Goal: Information Seeking & Learning: Learn about a topic

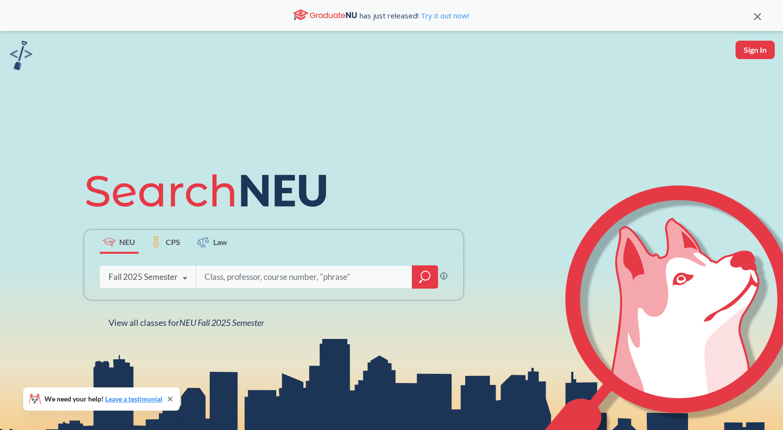
click at [240, 275] on input "search" at bounding box center [305, 277] width 202 height 20
type input "ARCH 1310"
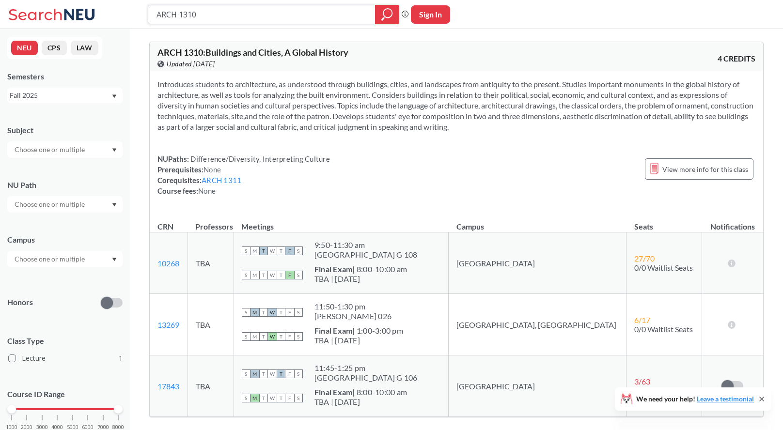
drag, startPoint x: 207, startPoint y: 16, endPoint x: 126, endPoint y: 16, distance: 80.5
click at [126, 16] on div "ARCH 1310 Phrase search guarantees the exact search appears in the results. Ex.…" at bounding box center [391, 14] width 783 height 29
paste input "ITLN 1990"
type input "ITLN 1990"
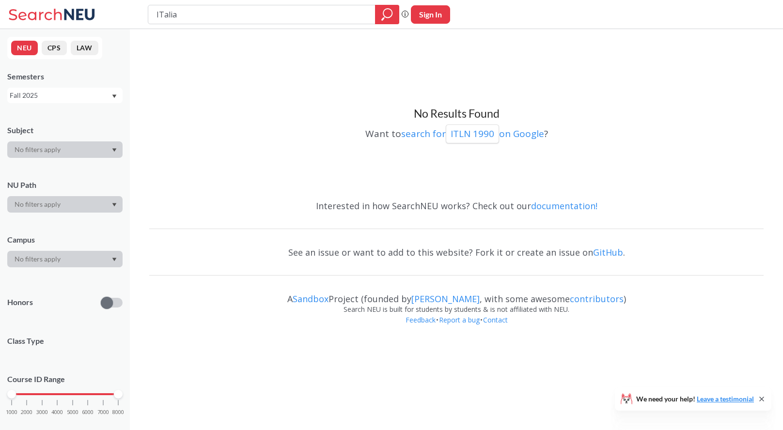
type input "ITalian"
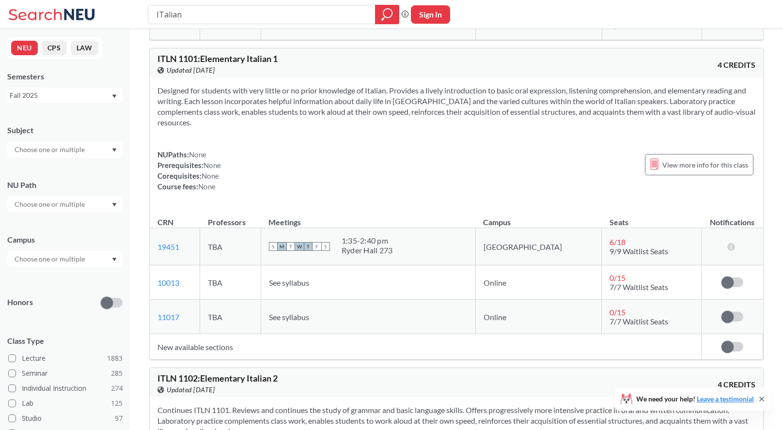
scroll to position [629, 0]
drag, startPoint x: 199, startPoint y: 12, endPoint x: 126, endPoint y: 4, distance: 73.1
click at [126, 4] on div "ITalian Phrase search guarantees the exact search appears in the results. Ex. I…" at bounding box center [391, 14] width 783 height 29
paste input "ENGW 1111"
type input "ENGW 1111"
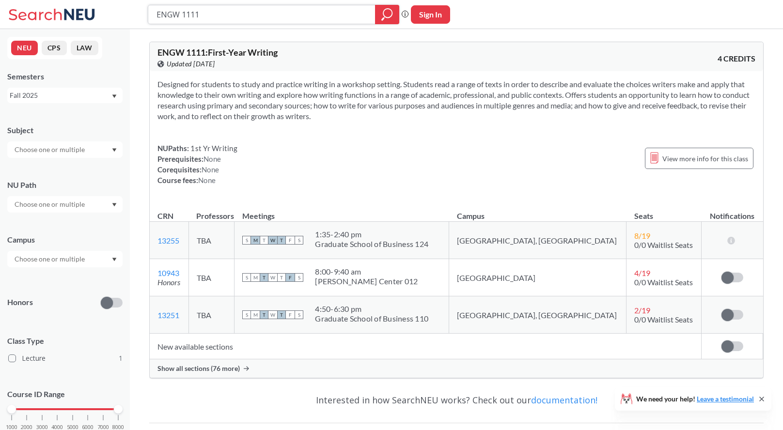
drag, startPoint x: 209, startPoint y: 19, endPoint x: 141, endPoint y: 11, distance: 68.8
click at [141, 11] on div "ENGW 1111 Phrase search guarantees the exact search appears in the results. Ex.…" at bounding box center [391, 14] width 783 height 29
type input "math 1231"
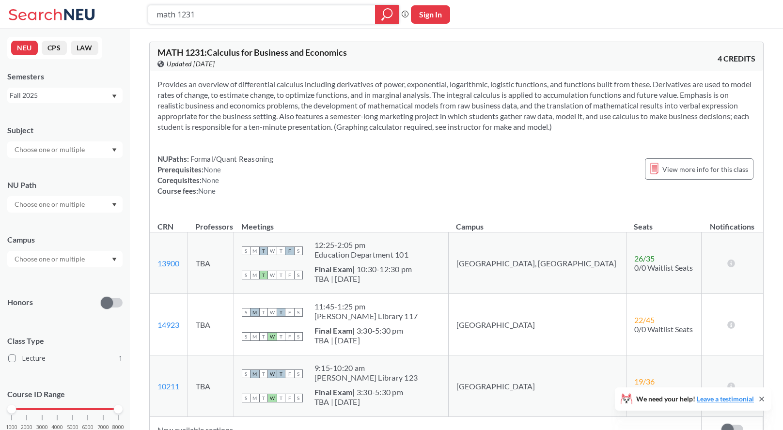
drag, startPoint x: 203, startPoint y: 12, endPoint x: 121, endPoint y: 4, distance: 82.8
click at [124, 10] on div "math 1231 Phrase search guarantees the exact search appears in the results. Ex.…" at bounding box center [391, 14] width 783 height 29
type input "arch 1311"
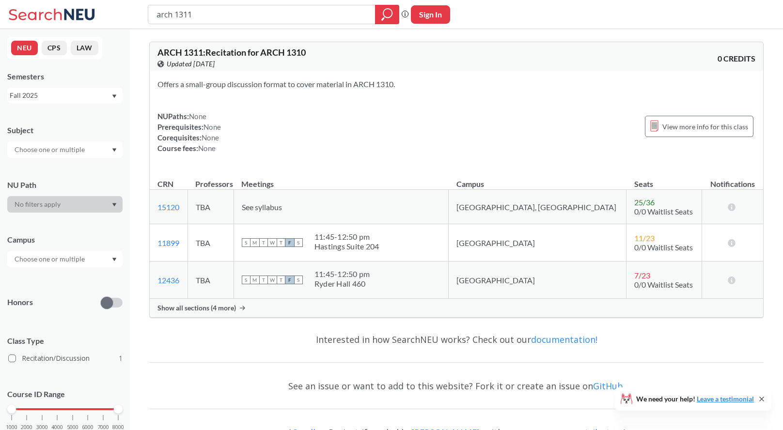
click at [211, 12] on input "arch 1311" at bounding box center [262, 14] width 213 height 16
type input "arch 1310"
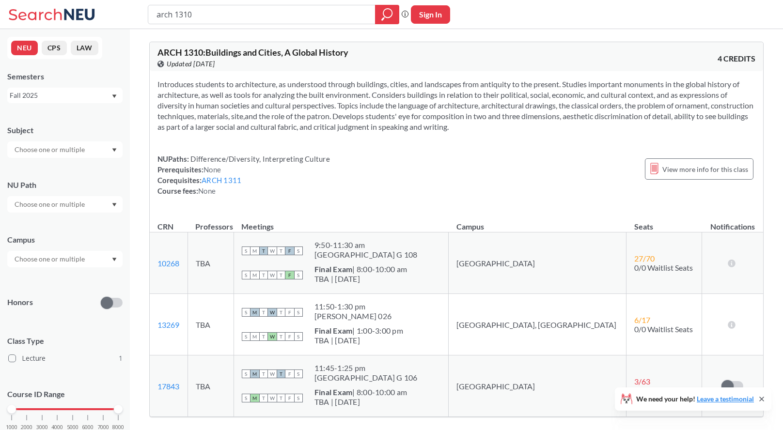
click at [90, 95] on div "Fall 2025" at bounding box center [60, 95] width 101 height 11
click at [100, 160] on div "Spring 2024" at bounding box center [68, 164] width 110 height 11
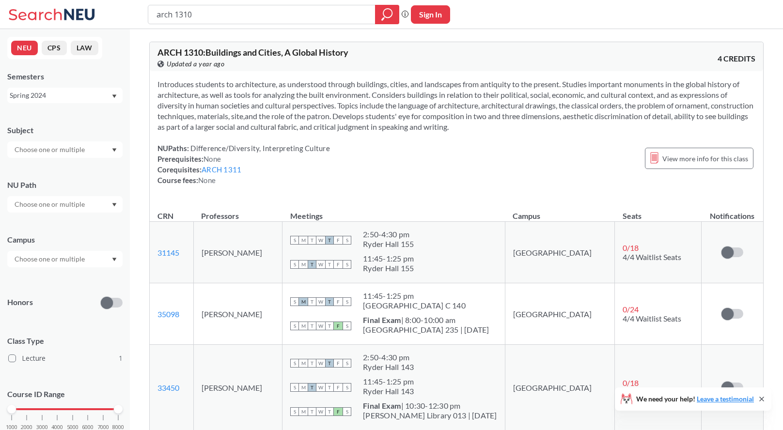
click at [106, 263] on div at bounding box center [64, 259] width 115 height 16
click at [113, 259] on icon "Dropdown arrow" at bounding box center [114, 260] width 5 height 4
click at [113, 259] on icon "Dropdown arrow" at bounding box center [114, 259] width 4 height 3
drag, startPoint x: 208, startPoint y: 17, endPoint x: 121, endPoint y: 15, distance: 86.8
click at [121, 15] on div "arch 1310 Phrase search guarantees the exact search appears in the results. Ex.…" at bounding box center [391, 14] width 783 height 29
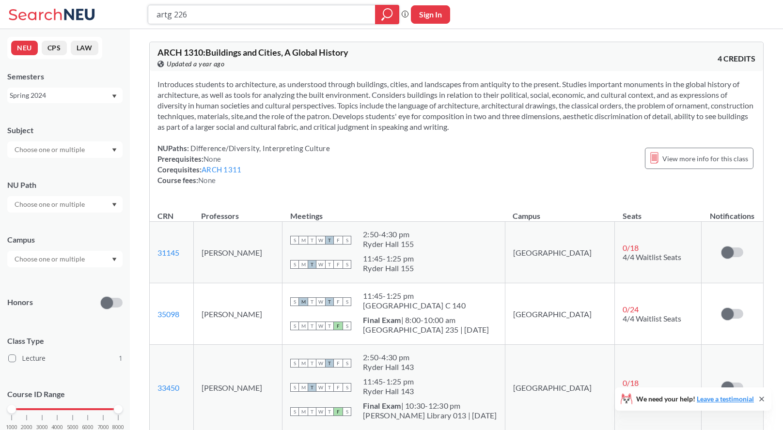
type input "artg 2262"
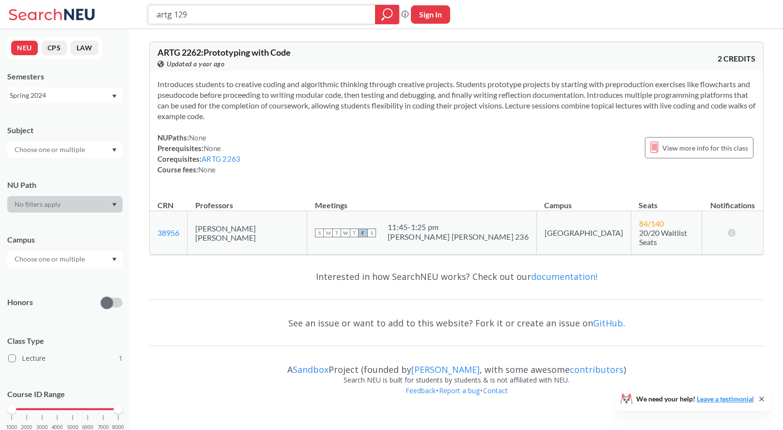
type input "artg 1290"
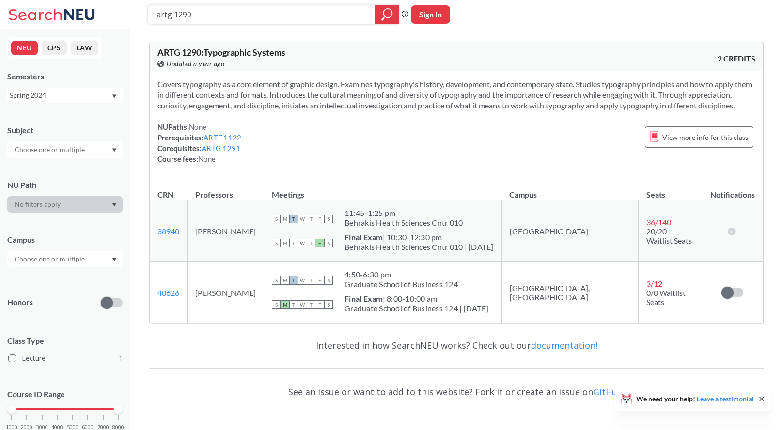
drag, startPoint x: 199, startPoint y: 15, endPoint x: 145, endPoint y: 14, distance: 53.3
click at [145, 14] on div "artg 1290 Phrase search guarantees the exact search appears in the results. Ex.…" at bounding box center [391, 14] width 783 height 29
type input "artf 1250"
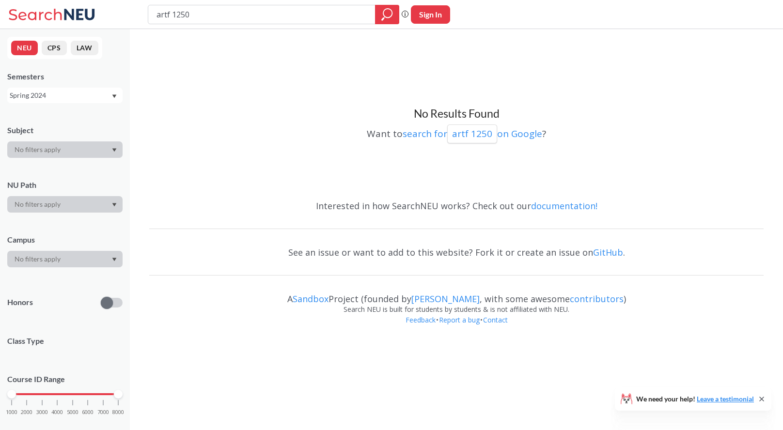
click at [116, 94] on div "Spring 2024" at bounding box center [64, 96] width 115 height 16
click at [87, 116] on div "Fall 2025" at bounding box center [68, 117] width 110 height 11
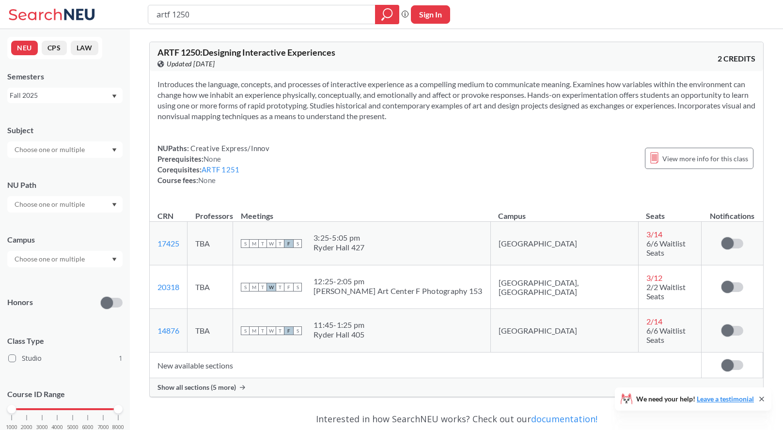
click at [95, 96] on div "Fall 2025" at bounding box center [60, 95] width 101 height 11
click at [92, 154] on div "Summer 1 2025" at bounding box center [68, 155] width 110 height 11
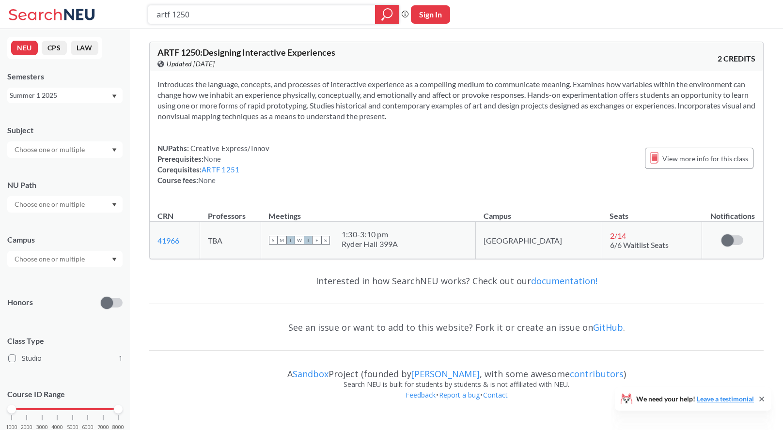
drag, startPoint x: 207, startPoint y: 17, endPoint x: 138, endPoint y: 16, distance: 69.8
click at [138, 16] on div "artf 1250 Phrase search guarantees the exact search appears in the results. Ex.…" at bounding box center [391, 14] width 783 height 29
type input "fina 2201"
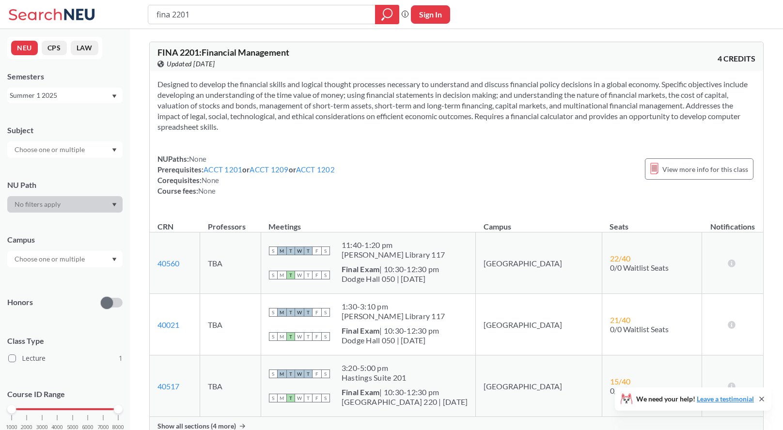
click at [109, 260] on div at bounding box center [64, 259] width 115 height 16
click at [100, 280] on div "Online ( 1 )" at bounding box center [68, 281] width 110 height 11
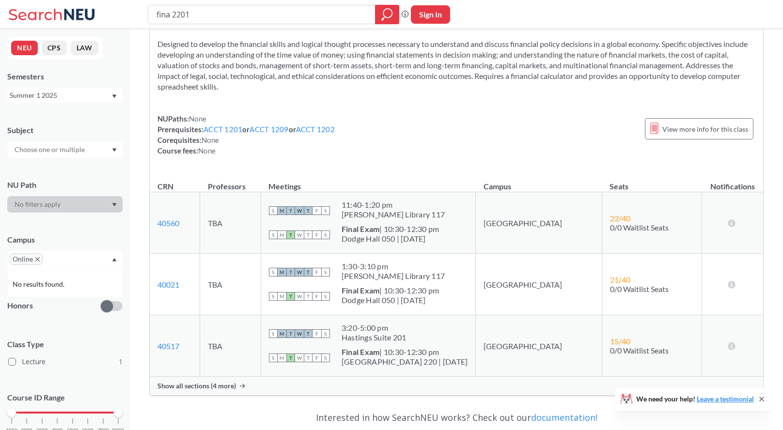
scroll to position [88, 0]
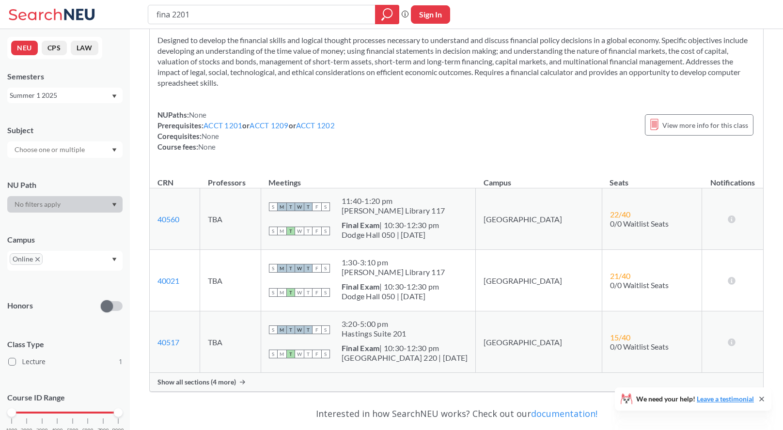
click at [224, 381] on span "Show all sections (4 more)" at bounding box center [197, 382] width 79 height 9
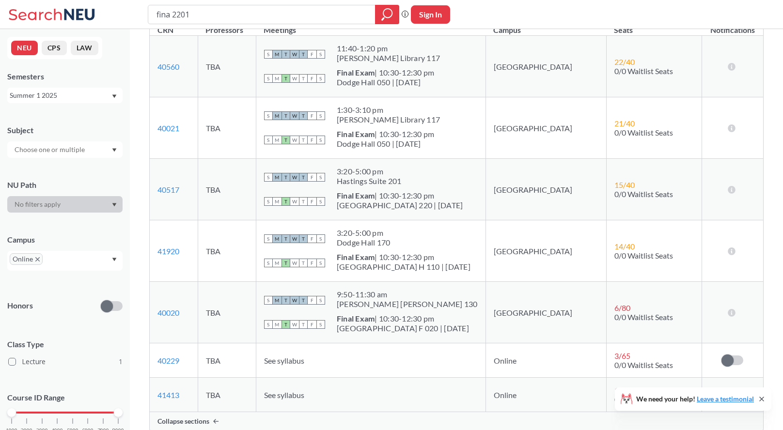
scroll to position [245, 0]
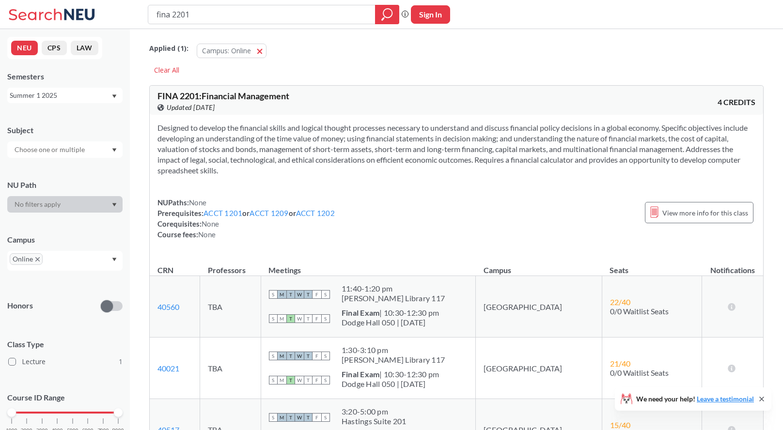
click at [85, 96] on div "Summer 1 2025" at bounding box center [60, 95] width 101 height 11
click at [86, 154] on div "Spring 2025" at bounding box center [68, 150] width 110 height 11
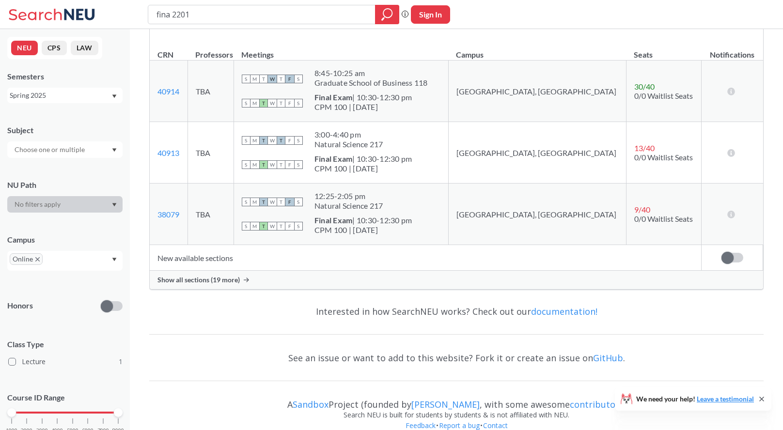
scroll to position [231, 0]
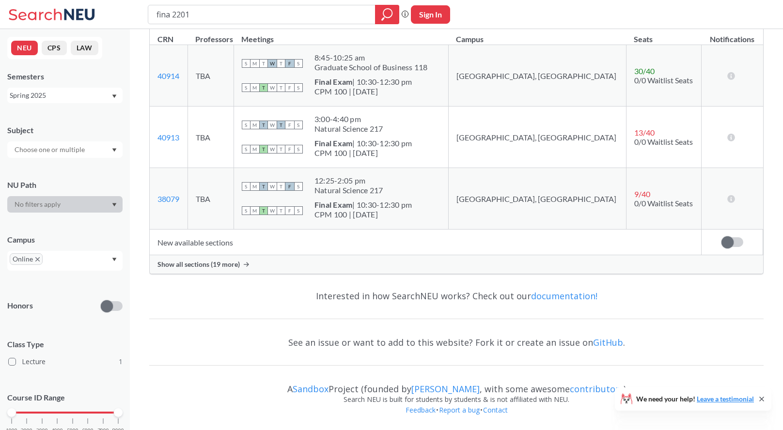
click at [229, 266] on span "Show all sections (19 more)" at bounding box center [199, 264] width 82 height 9
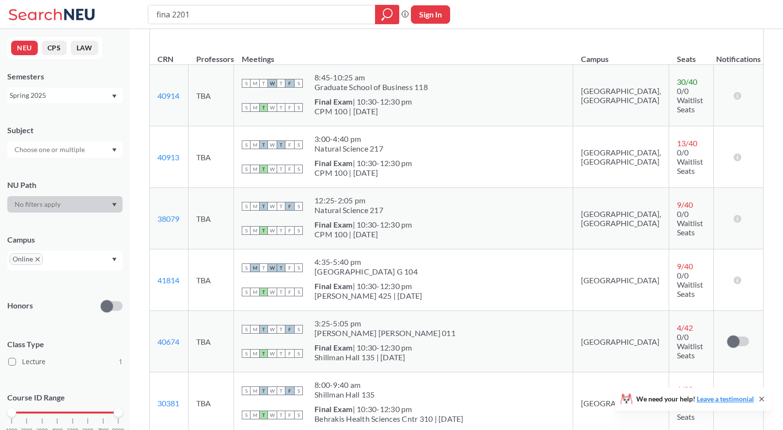
scroll to position [0, 0]
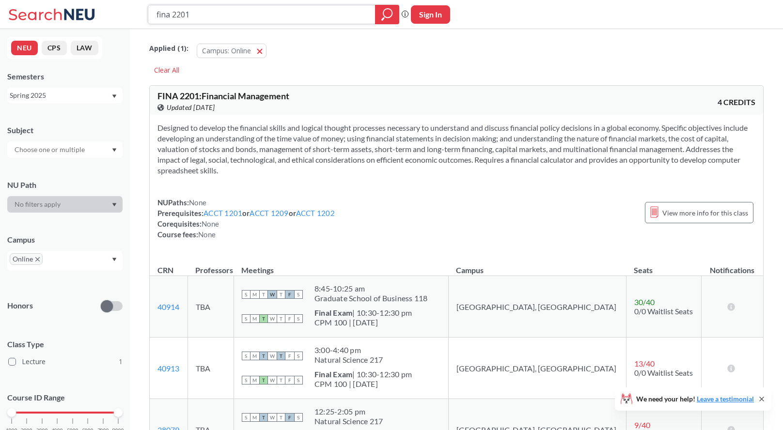
drag, startPoint x: 211, startPoint y: 15, endPoint x: 119, endPoint y: 13, distance: 92.1
click at [119, 13] on div "fina 2201 Phrase search guarantees the exact search appears in the results. Ex.…" at bounding box center [391, 14] width 783 height 29
type input "intb1203"
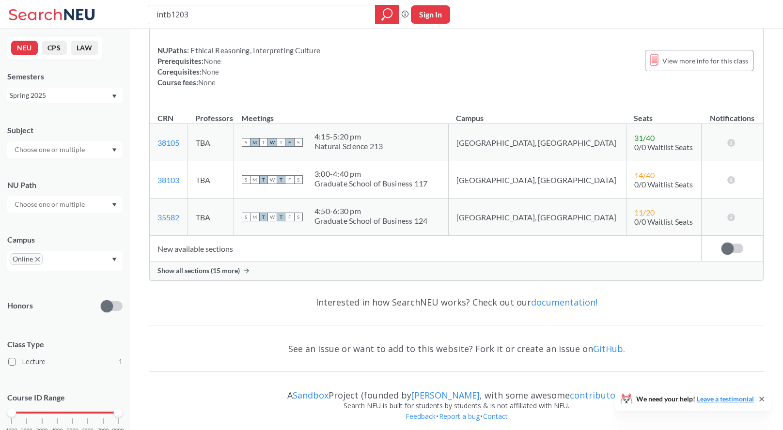
scroll to position [137, 0]
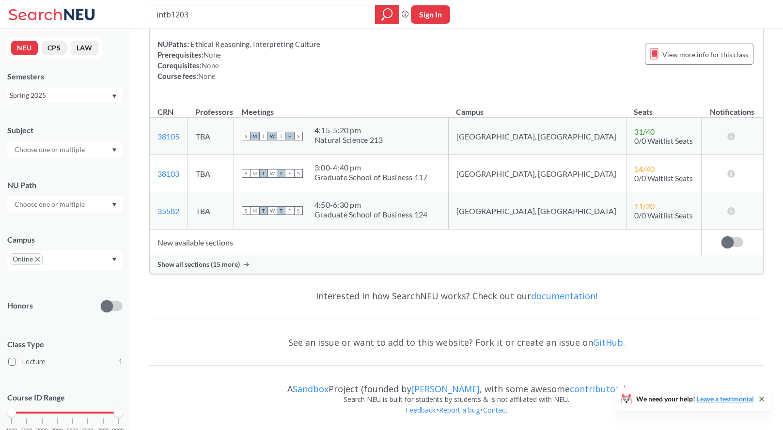
click at [221, 266] on span "Show all sections (15 more)" at bounding box center [199, 264] width 82 height 9
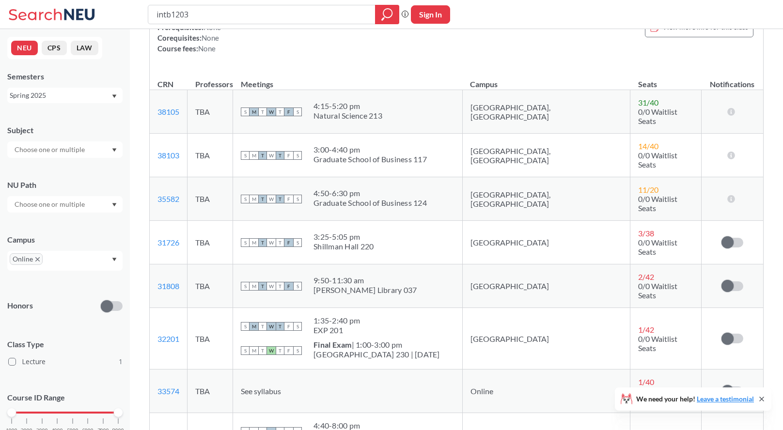
scroll to position [167, 0]
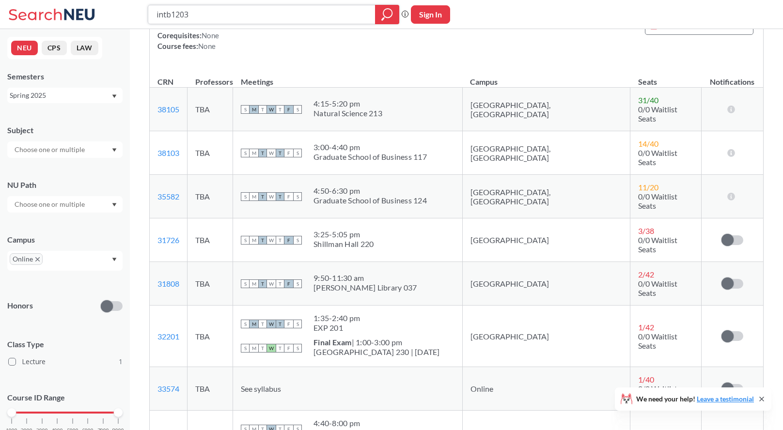
drag, startPoint x: 207, startPoint y: 15, endPoint x: 134, endPoint y: 12, distance: 72.8
click at [134, 12] on div "intb1203 Phrase search guarantees the exact search appears in the results. Ex. …" at bounding box center [391, 14] width 783 height 29
type input "artf 1250"
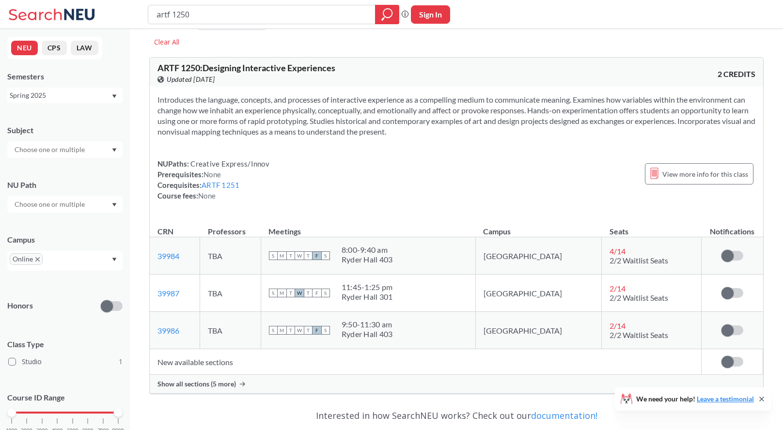
scroll to position [35, 0]
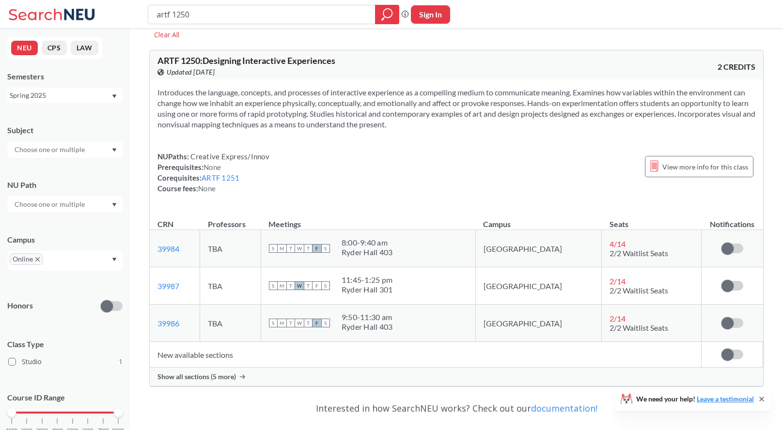
click at [222, 379] on span "Show all sections (5 more)" at bounding box center [197, 377] width 79 height 9
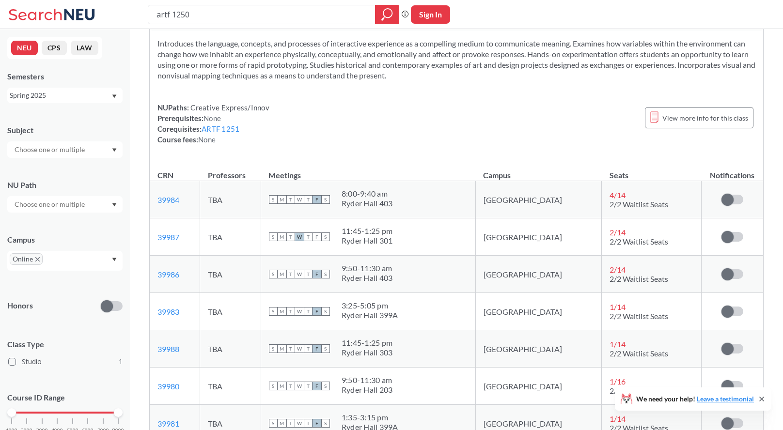
scroll to position [84, 0]
click at [203, 17] on input "artf 1250" at bounding box center [262, 14] width 213 height 16
drag, startPoint x: 203, startPoint y: 17, endPoint x: 117, endPoint y: 22, distance: 85.9
click at [117, 22] on div "artf 1250 Phrase search guarantees the exact search appears in the results. Ex.…" at bounding box center [391, 14] width 783 height 29
type input "artf 1250arth"
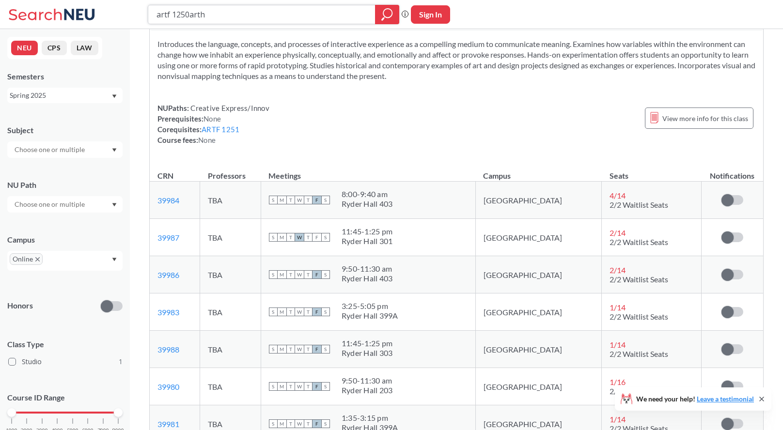
drag, startPoint x: 211, startPoint y: 12, endPoint x: 110, endPoint y: 10, distance: 101.3
click at [110, 10] on div "artf 1250arth Phrase search guarantees the exact search appears in the results.…" at bounding box center [391, 14] width 783 height 29
type input "arth"
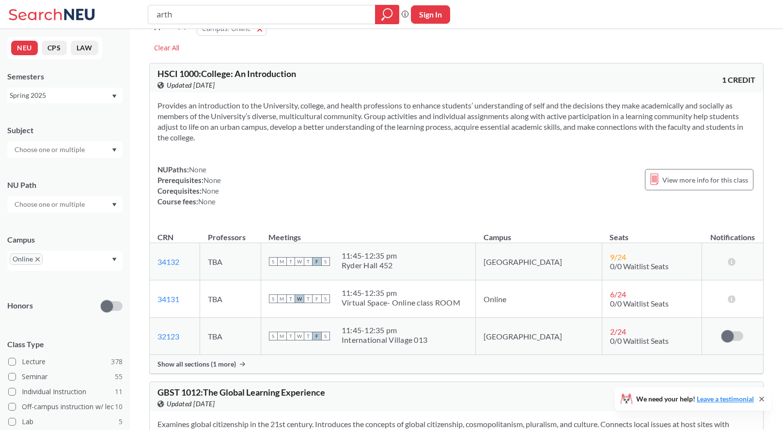
scroll to position [23, 0]
type input "arth 2201"
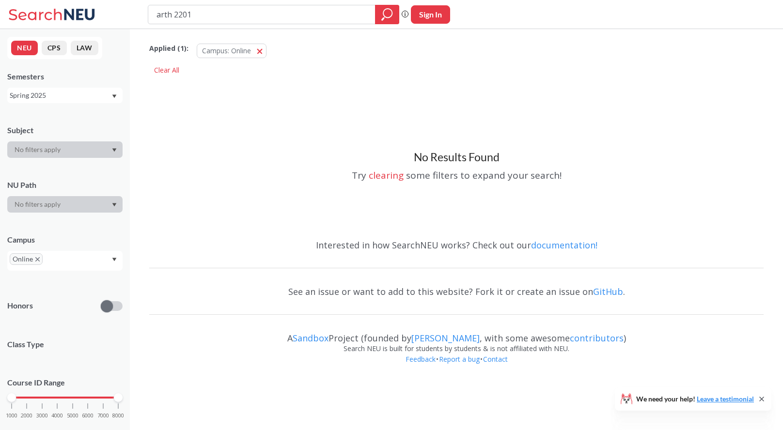
click at [47, 97] on div "Spring 2025" at bounding box center [60, 95] width 101 height 11
click at [42, 114] on span "Fall 2025" at bounding box center [28, 117] width 30 height 11
type input "arth 2200"
click at [83, 90] on div "Fall 2025" at bounding box center [60, 95] width 101 height 11
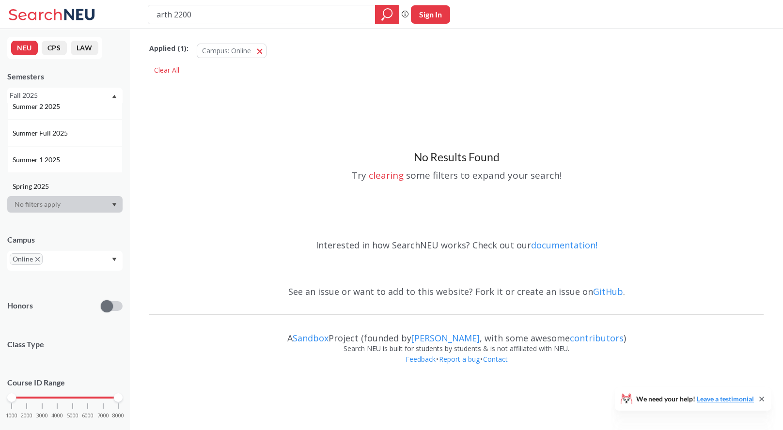
click at [72, 188] on div "Spring 2025" at bounding box center [68, 186] width 110 height 11
click at [38, 259] on icon "X to remove pill" at bounding box center [37, 259] width 4 height 4
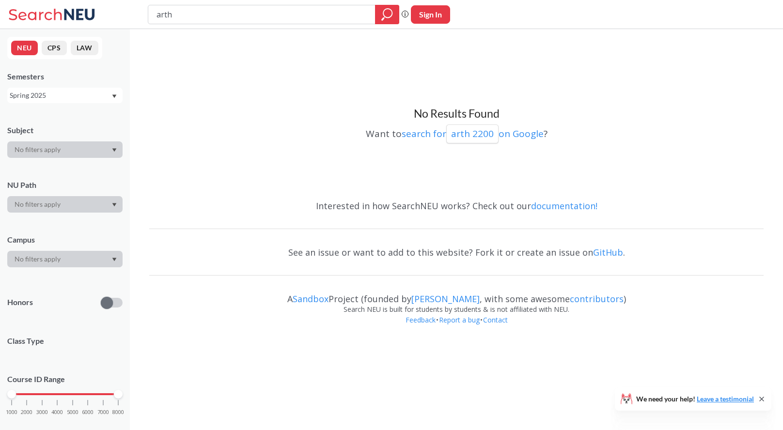
type input "arth"
click at [387, 14] on icon "magnifying glass" at bounding box center [388, 15] width 12 height 14
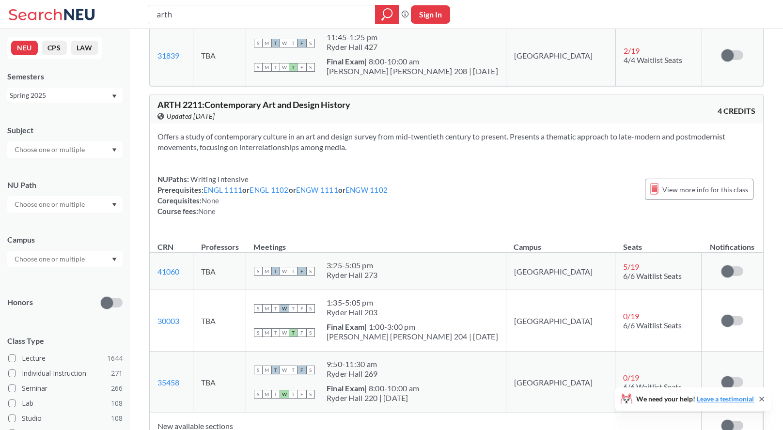
scroll to position [851, 0]
click at [112, 96] on icon "Dropdown arrow" at bounding box center [114, 97] width 5 height 4
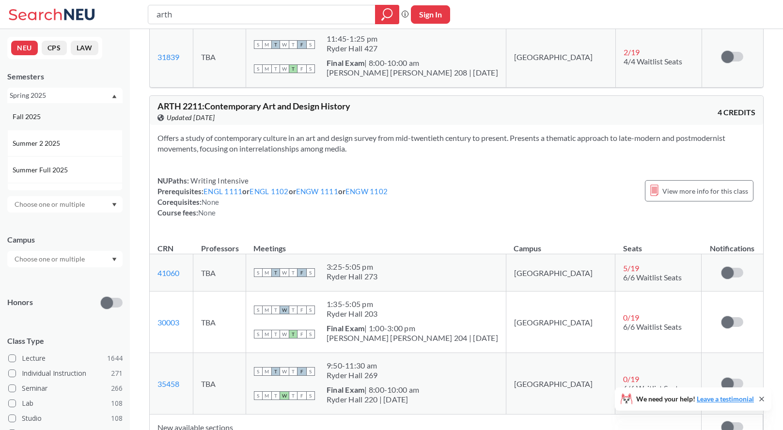
click at [98, 120] on div "Fall 2025" at bounding box center [68, 117] width 110 height 11
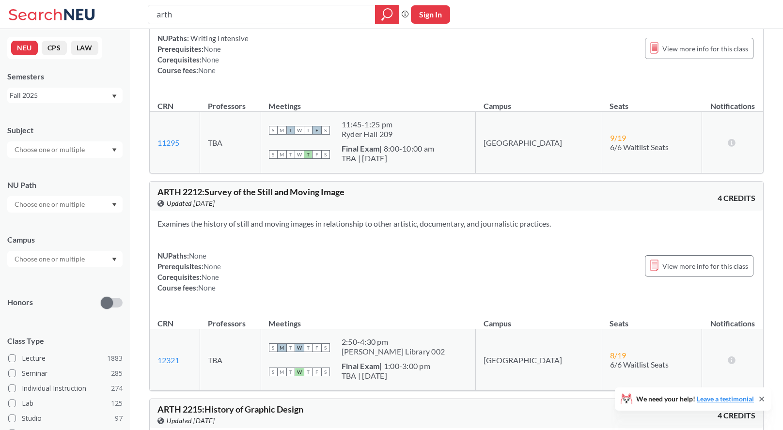
scroll to position [772, 0]
click at [112, 96] on div "Fall 2025" at bounding box center [64, 96] width 115 height 16
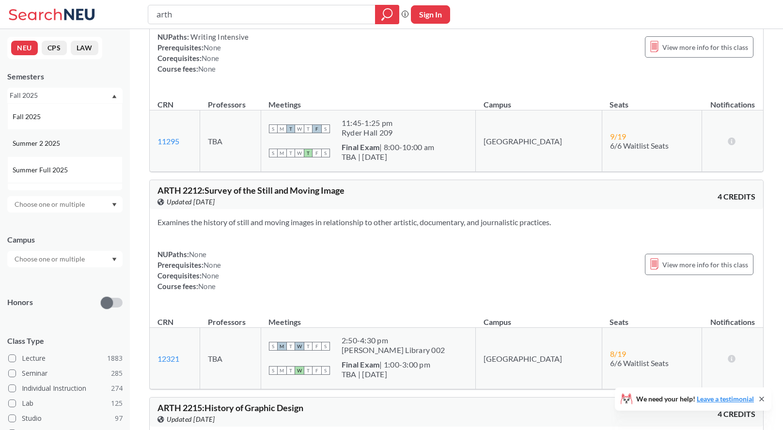
click at [91, 137] on div "Summer 2 2025" at bounding box center [64, 143] width 115 height 27
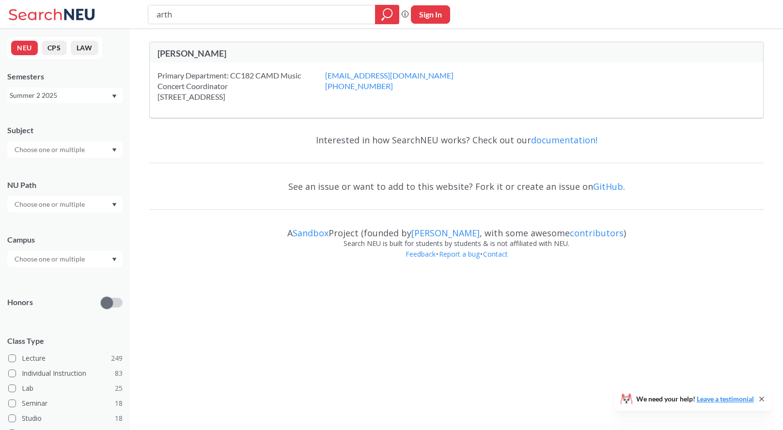
click at [112, 95] on icon "Dropdown arrow" at bounding box center [114, 97] width 5 height 4
click at [76, 172] on div "Summer Full 2025" at bounding box center [68, 170] width 110 height 11
click at [112, 98] on icon "Dropdown arrow" at bounding box center [114, 97] width 5 height 4
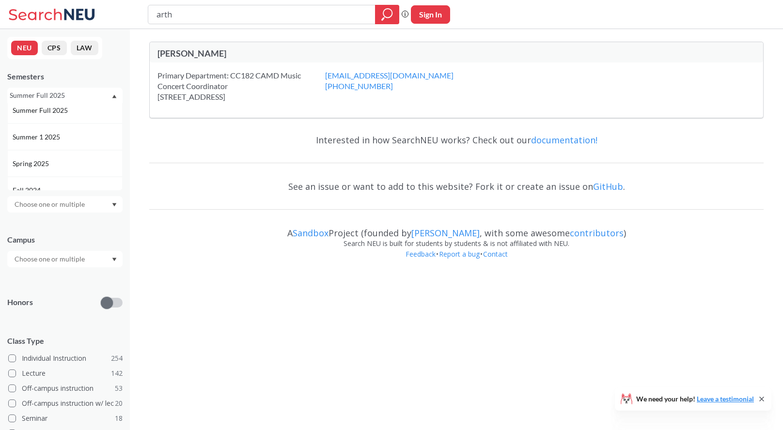
scroll to position [64, 0]
click at [68, 134] on div "Summer 1 2025" at bounding box center [68, 132] width 110 height 11
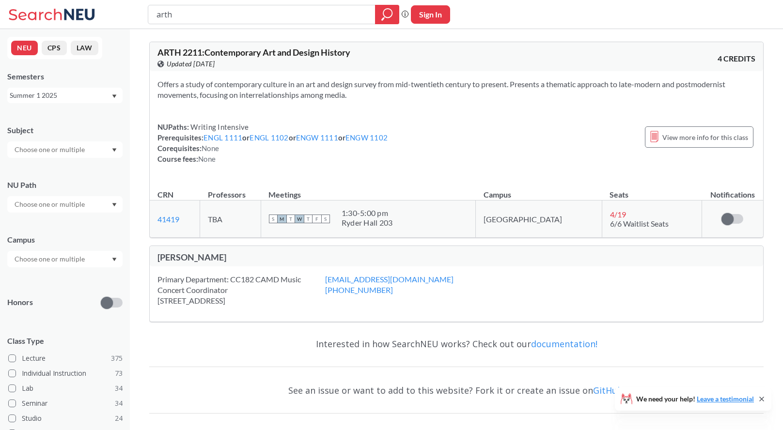
click at [83, 95] on div "Summer 1 2025" at bounding box center [60, 95] width 101 height 11
click at [92, 159] on div "Spring 2025" at bounding box center [68, 161] width 110 height 11
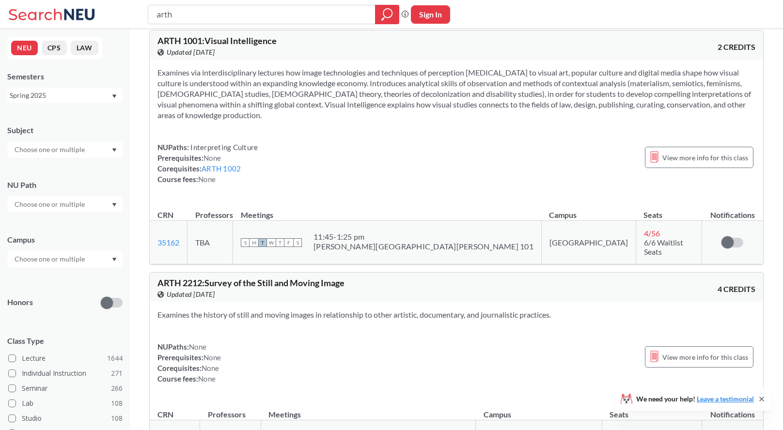
scroll to position [13, 0]
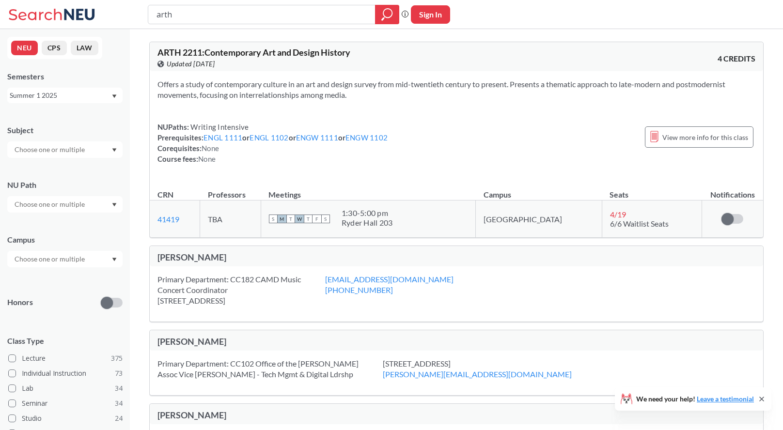
click at [101, 92] on div "Summer 1 2025" at bounding box center [60, 95] width 101 height 11
click at [77, 169] on div "Spring 2025" at bounding box center [68, 170] width 110 height 11
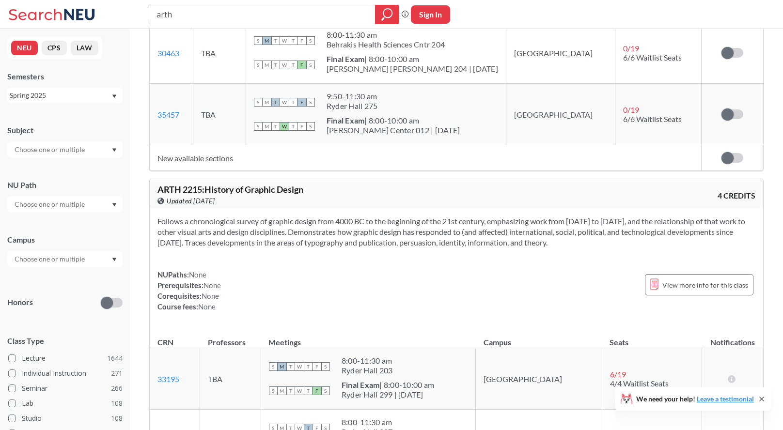
scroll to position [1477, 0]
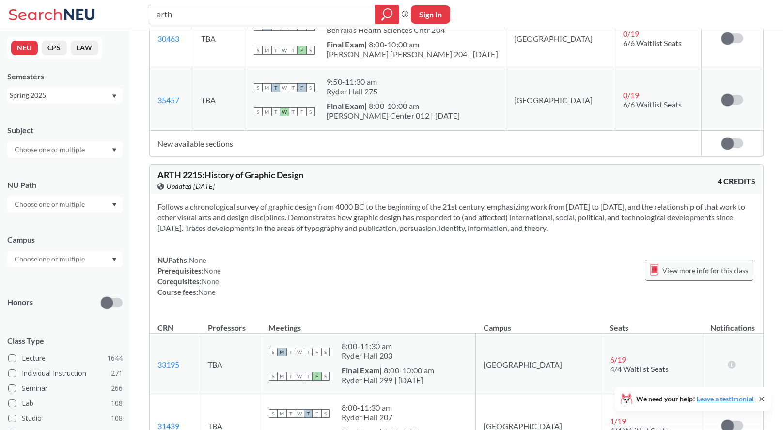
click at [661, 261] on div "View more info for this class" at bounding box center [699, 270] width 109 height 21
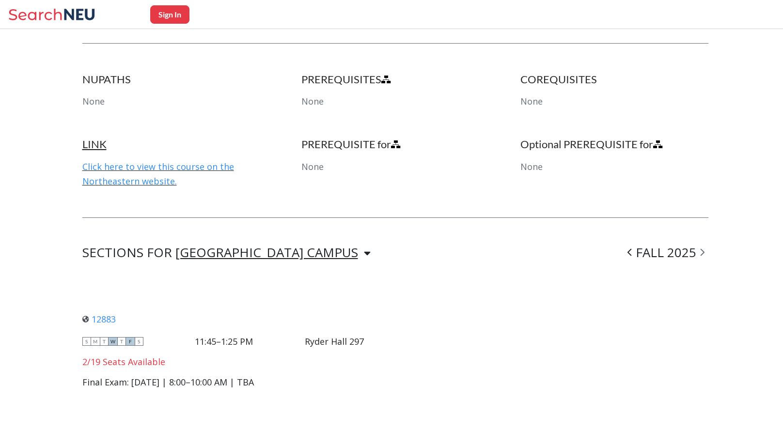
scroll to position [487, 0]
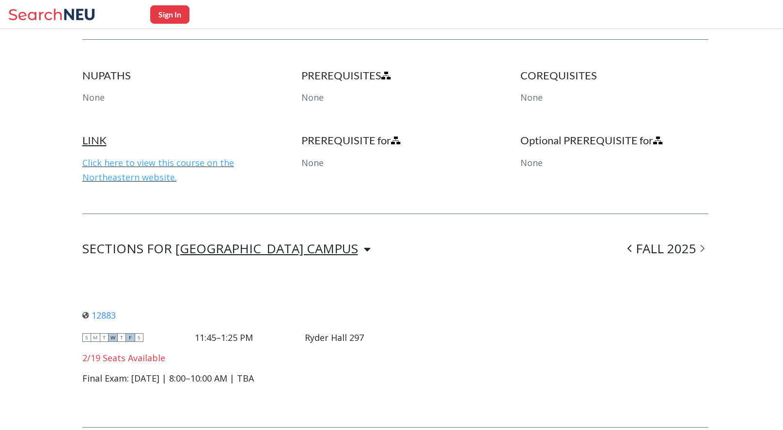
click at [137, 161] on link "Click here to view this course on the Northeastern website." at bounding box center [158, 170] width 152 height 26
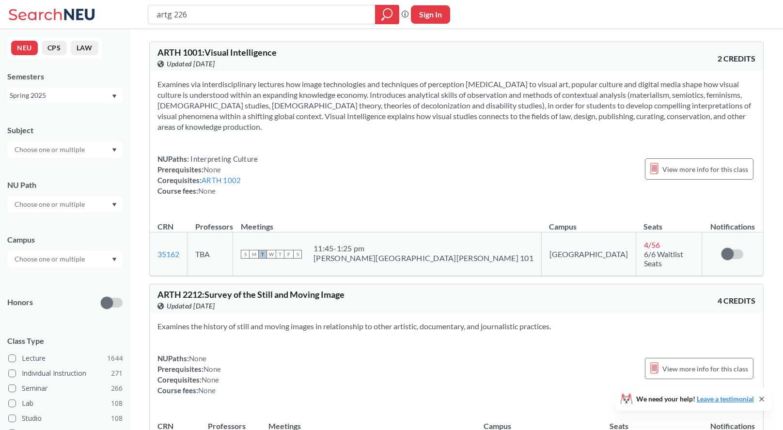
type input "artg 2262"
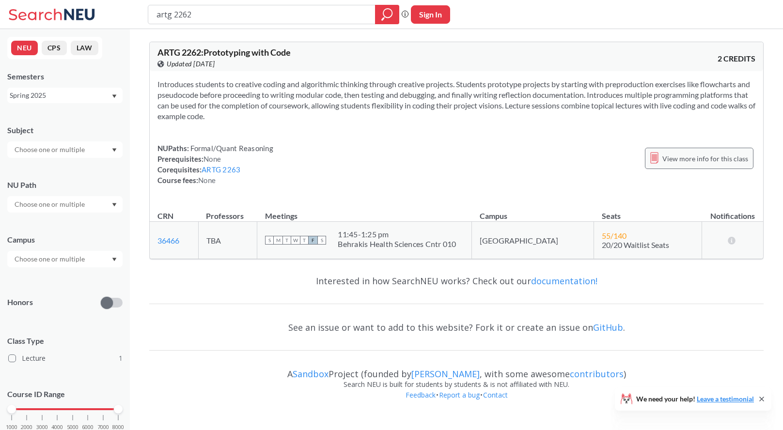
click at [682, 157] on span "View more info for this class" at bounding box center [706, 159] width 86 height 12
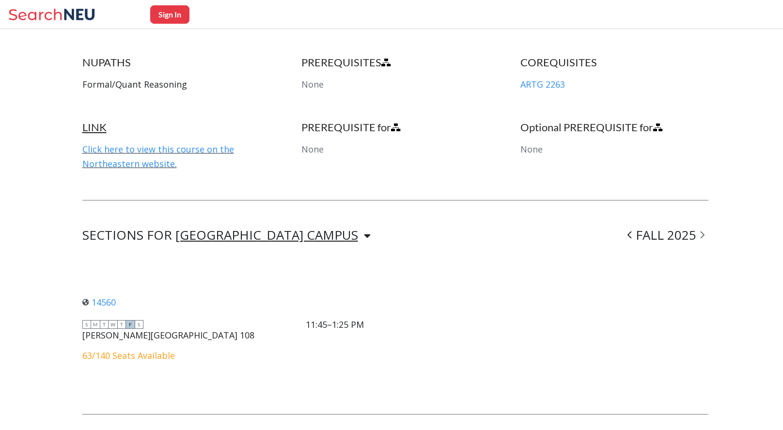
scroll to position [515, 0]
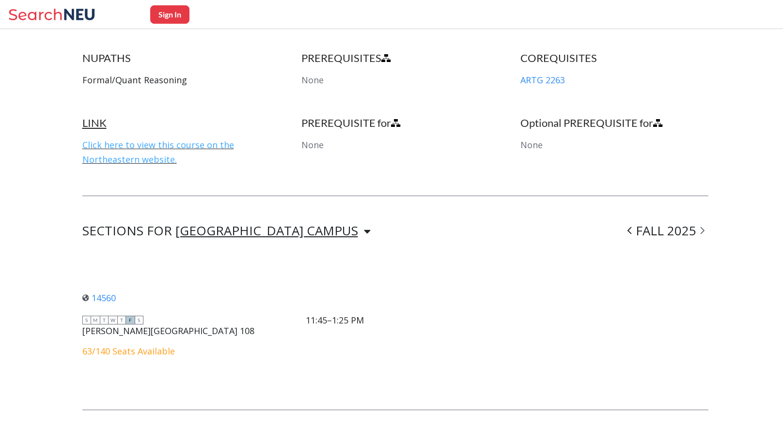
click at [158, 148] on link "Click here to view this course on the Northeastern website." at bounding box center [158, 152] width 152 height 26
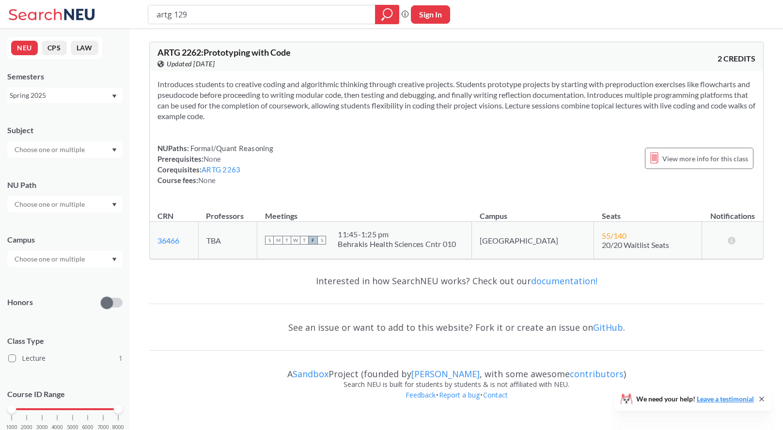
type input "artg 1290"
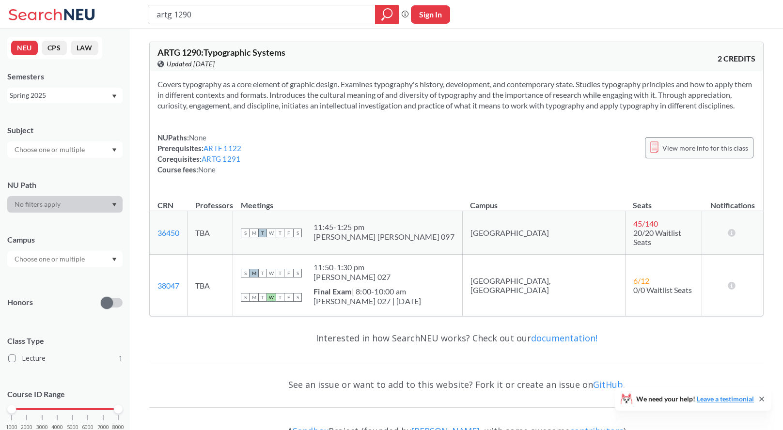
click at [673, 154] on span "View more info for this class" at bounding box center [706, 148] width 86 height 12
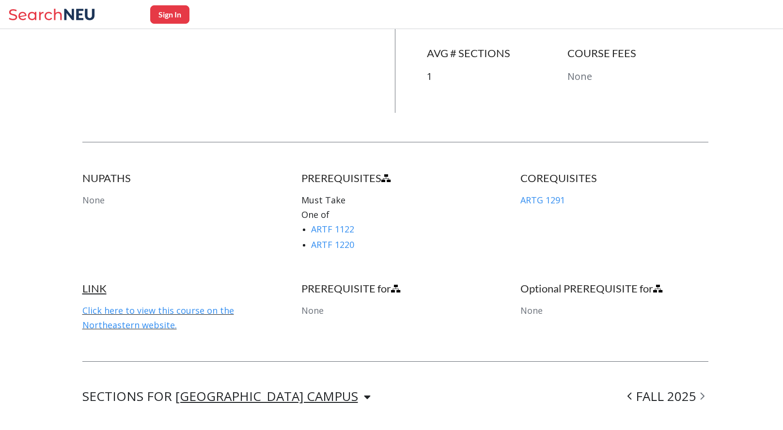
scroll to position [408, 0]
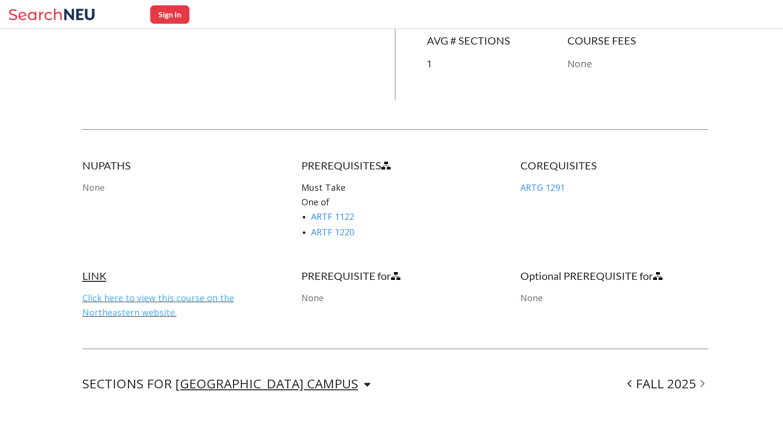
click at [144, 300] on link "Click here to view this course on the Northeastern website." at bounding box center [158, 305] width 152 height 26
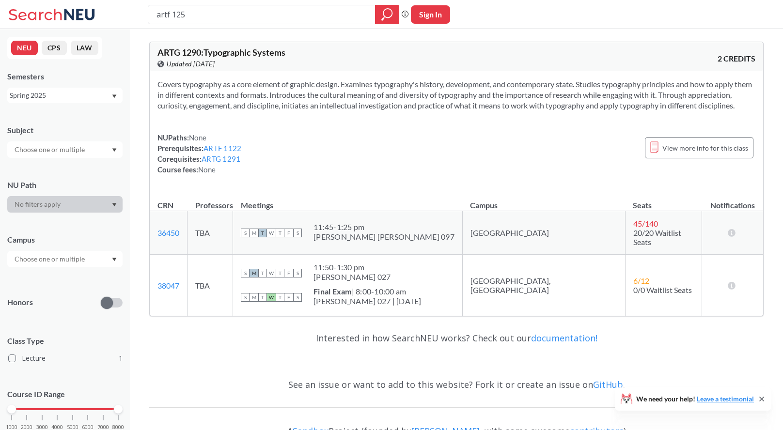
type input "artf 1250"
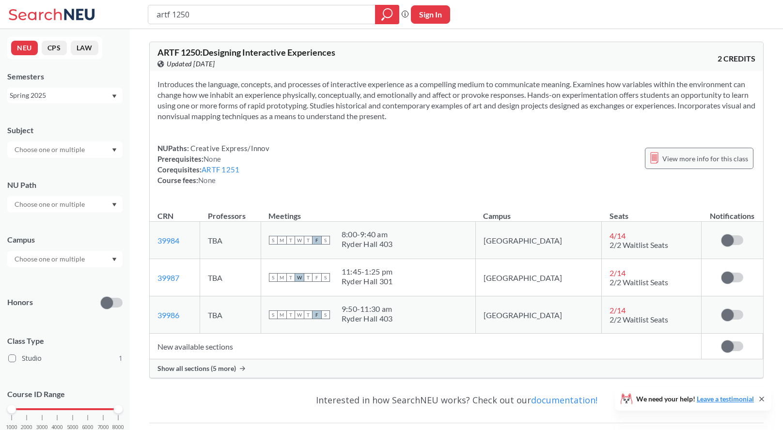
click at [689, 162] on span "View more info for this class" at bounding box center [706, 159] width 86 height 12
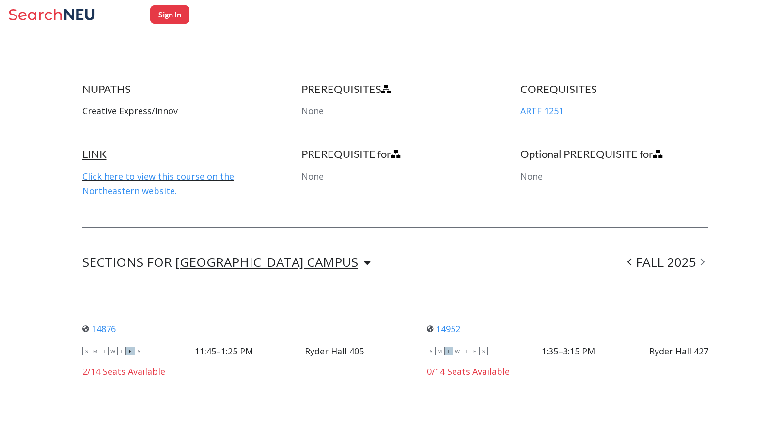
scroll to position [477, 0]
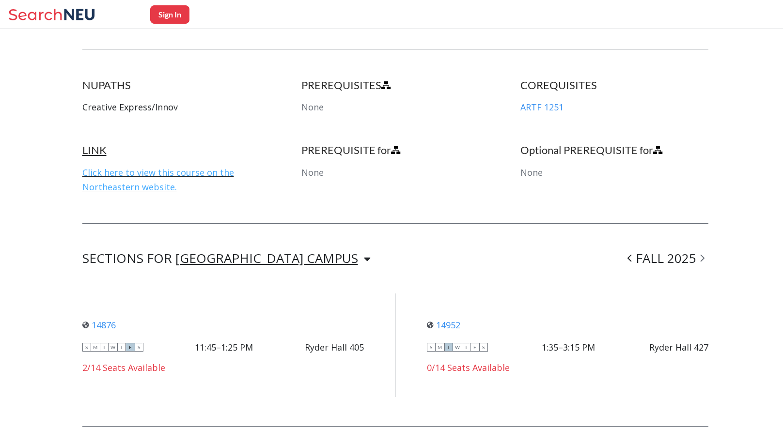
click at [133, 186] on link "Click here to view this course on the Northeastern website." at bounding box center [158, 180] width 152 height 26
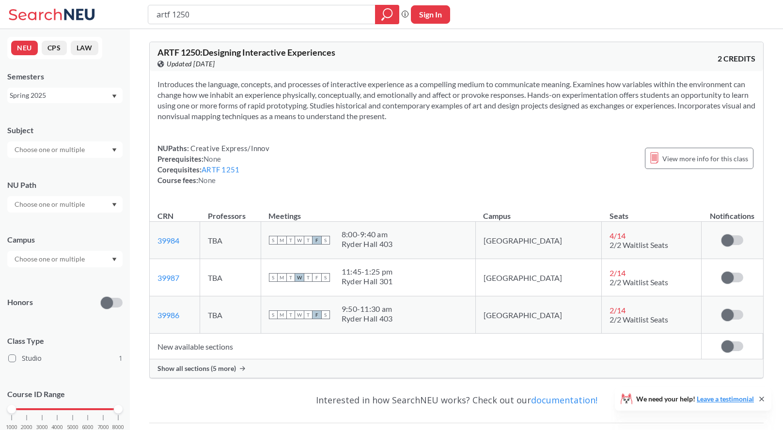
drag, startPoint x: 200, startPoint y: 19, endPoint x: 139, endPoint y: 16, distance: 61.6
click at [139, 16] on div "artf 1250 Phrase search guarantees the exact search appears in the results. Ex.…" at bounding box center [391, 14] width 783 height 29
type input "inno 2301"
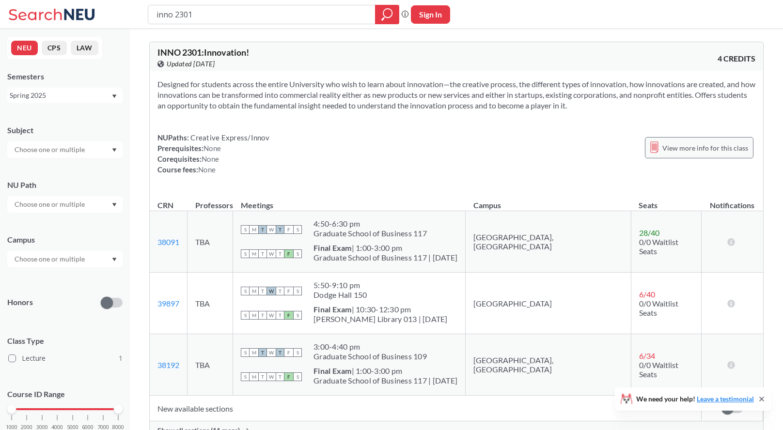
click at [674, 145] on span "View more info for this class" at bounding box center [706, 148] width 86 height 12
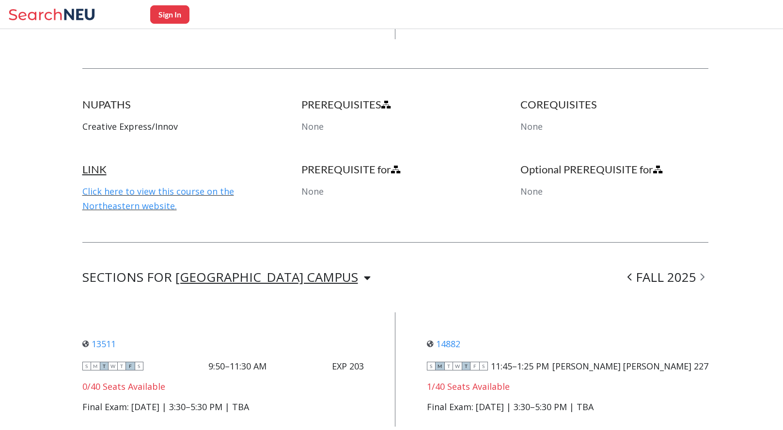
scroll to position [503, 0]
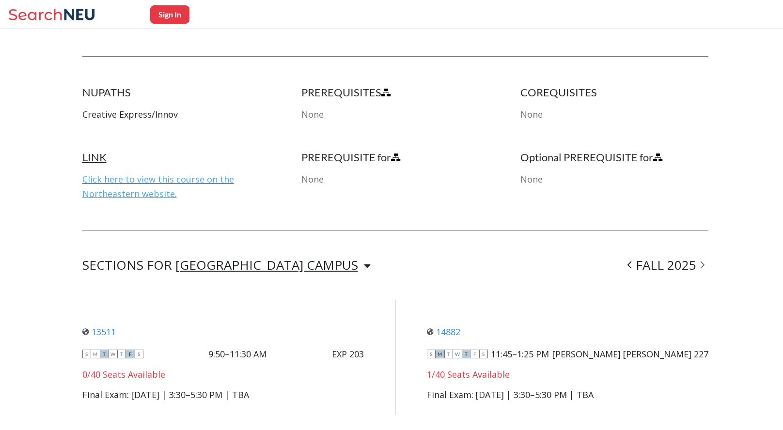
click at [175, 178] on link "Click here to view this course on the Northeastern website." at bounding box center [158, 187] width 152 height 26
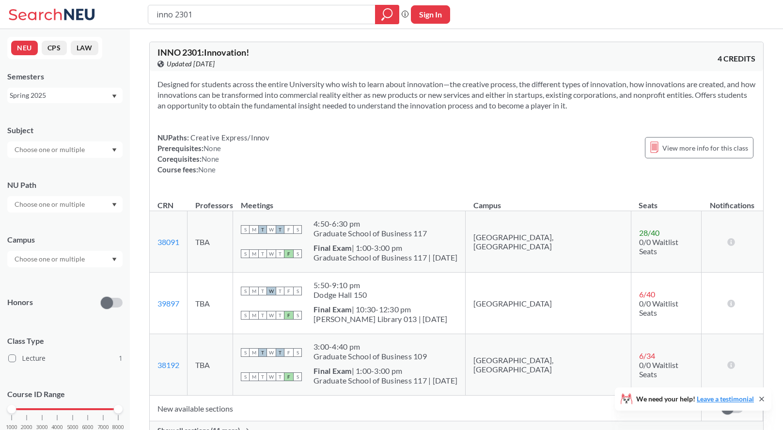
click at [211, 16] on input "inno 2301" at bounding box center [262, 14] width 213 height 16
click at [109, 96] on div "Spring 2025" at bounding box center [60, 95] width 101 height 11
click at [102, 110] on div "Fall 2025" at bounding box center [64, 116] width 115 height 27
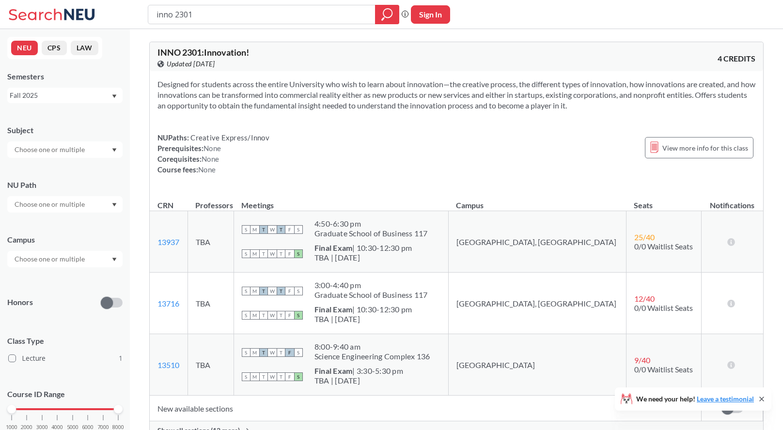
drag, startPoint x: 202, startPoint y: 13, endPoint x: 105, endPoint y: 13, distance: 97.4
click at [105, 13] on div "inno 2301 Phrase search guarantees the exact search appears in the results. Ex.…" at bounding box center [391, 14] width 783 height 29
type input "artf 1250"
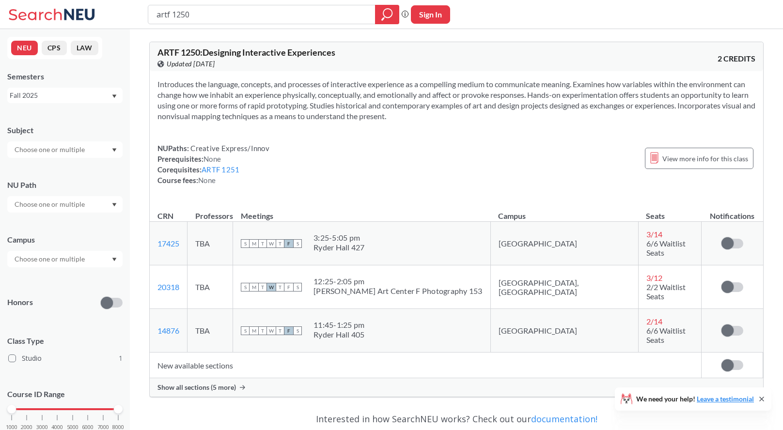
click at [217, 383] on span "Show all sections (5 more)" at bounding box center [197, 387] width 79 height 9
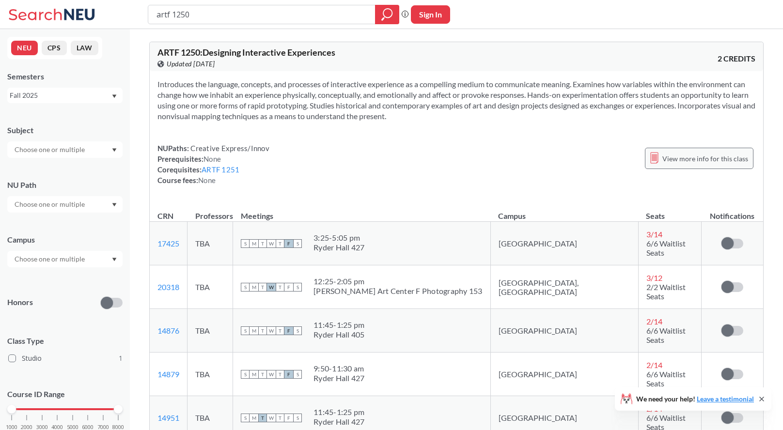
click at [685, 160] on span "View more info for this class" at bounding box center [706, 159] width 86 height 12
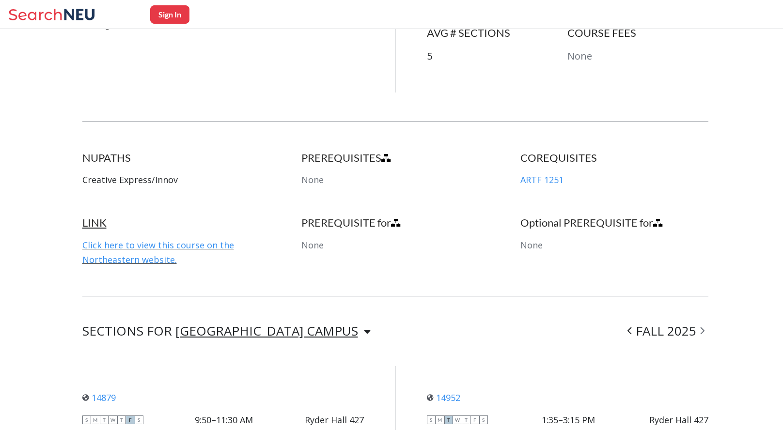
scroll to position [405, 0]
click at [183, 244] on link "Click here to view this course on the Northeastern website." at bounding box center [158, 252] width 152 height 26
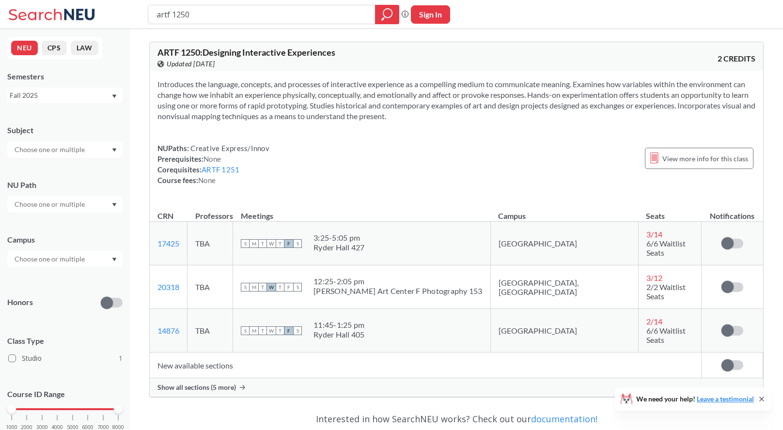
drag, startPoint x: 234, startPoint y: 16, endPoint x: 93, endPoint y: 13, distance: 141.1
click at [93, 13] on div "artf 1250 Phrase search guarantees the exact search appears in the results. Ex.…" at bounding box center [391, 14] width 783 height 29
type input "entr 4501"
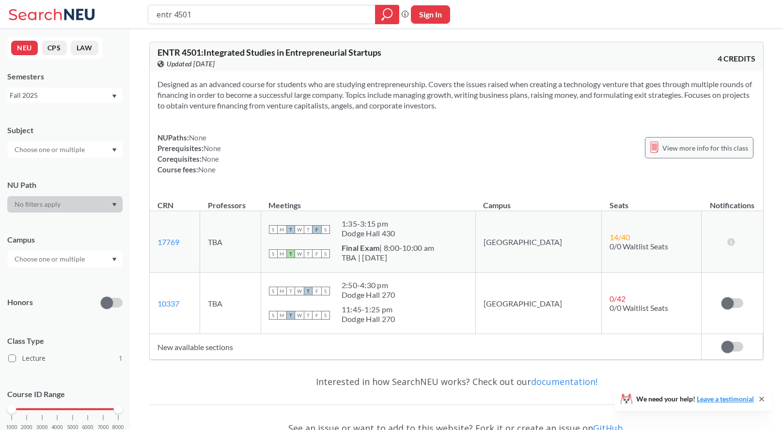
click at [685, 157] on div "View more info for this class" at bounding box center [699, 147] width 109 height 21
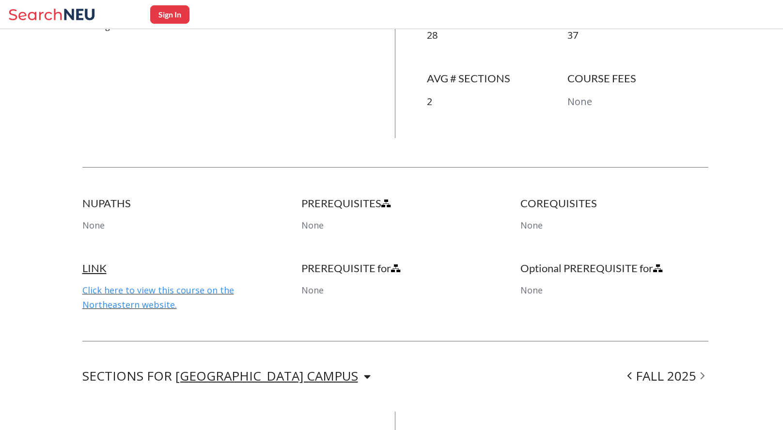
scroll to position [372, 0]
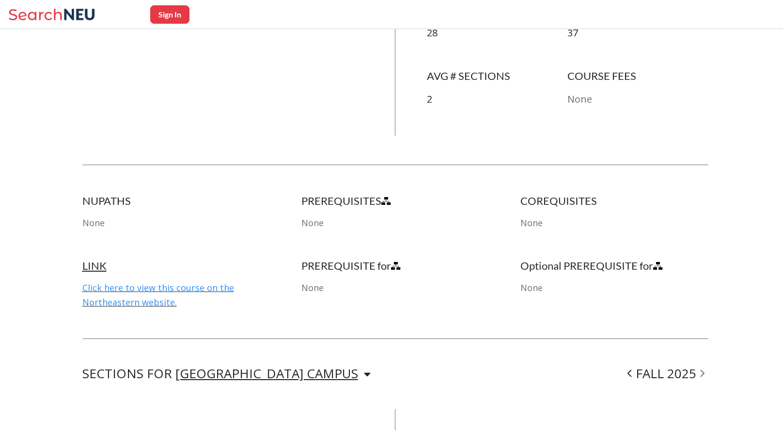
click at [175, 294] on div "LINK Click here to view this course on the Northeastern website." at bounding box center [176, 284] width 188 height 50
click at [166, 286] on link "Click here to view this course on the Northeastern website." at bounding box center [158, 295] width 152 height 26
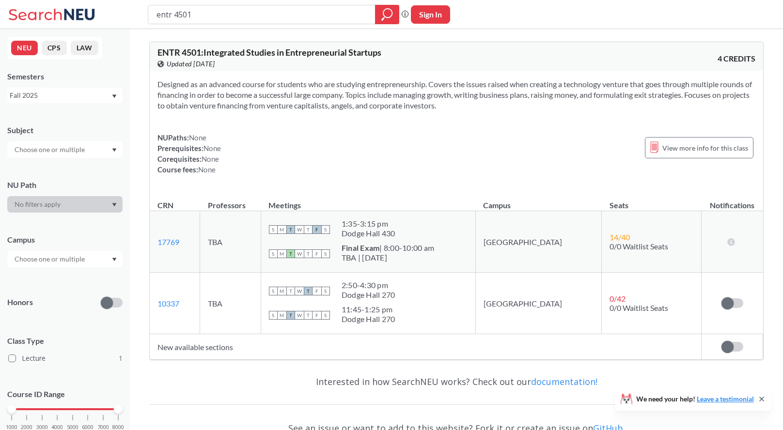
drag, startPoint x: 201, startPoint y: 17, endPoint x: 112, endPoint y: 16, distance: 89.7
click at [112, 16] on div "entr 4501 Phrase search guarantees the exact search appears in the results. Ex.…" at bounding box center [391, 14] width 783 height 29
type input "arch"
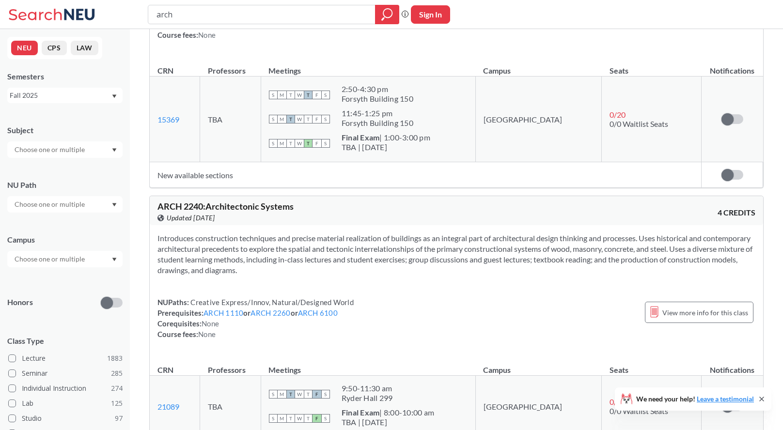
scroll to position [808, 0]
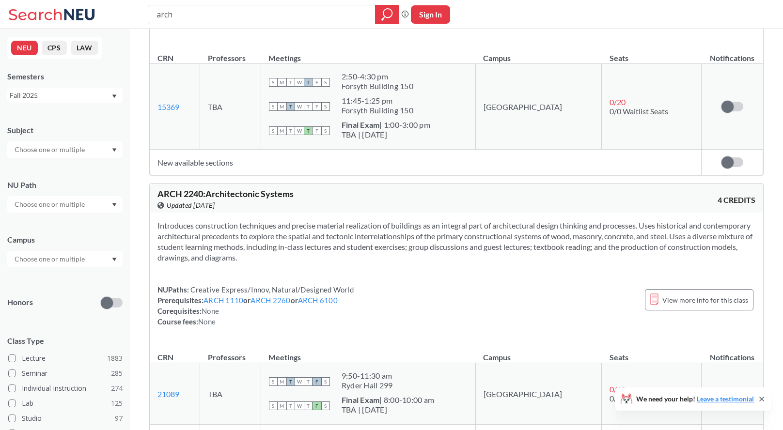
click at [207, 17] on input "arch" at bounding box center [262, 14] width 213 height 16
type input "arch cities"
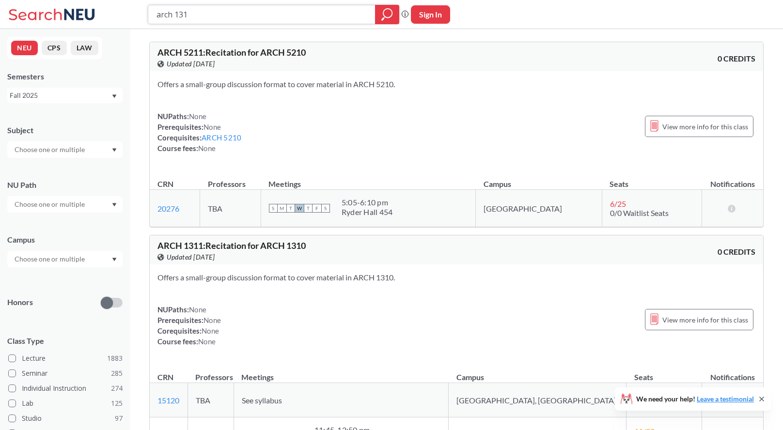
type input "arch 1310"
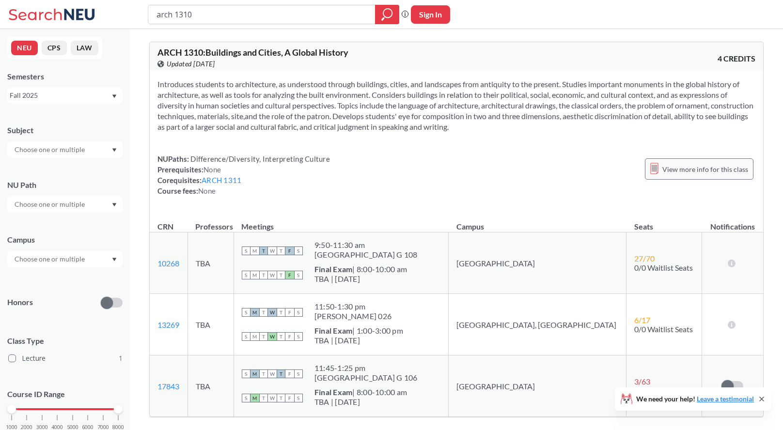
click at [704, 169] on span "View more info for this class" at bounding box center [706, 169] width 86 height 12
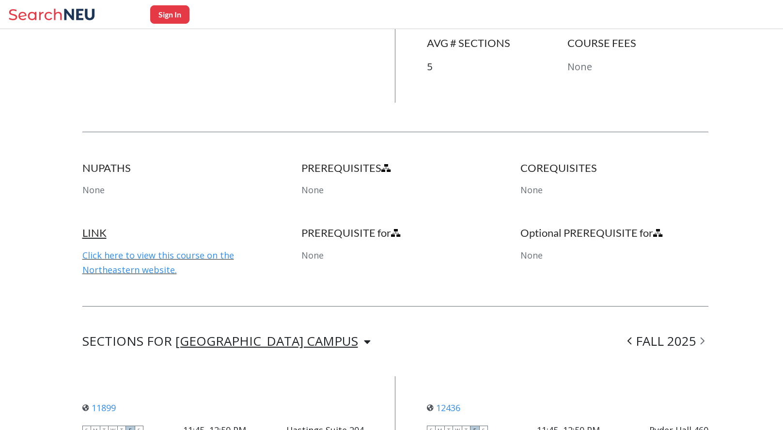
scroll to position [1381, 0]
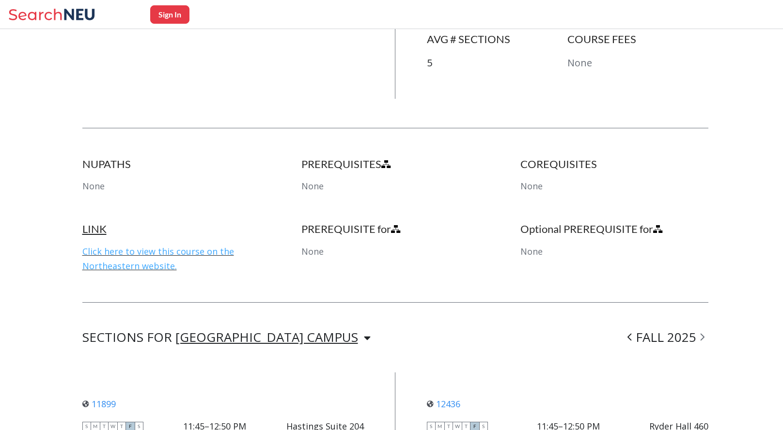
click at [177, 246] on link "Click here to view this course on the Northeastern website." at bounding box center [158, 259] width 152 height 26
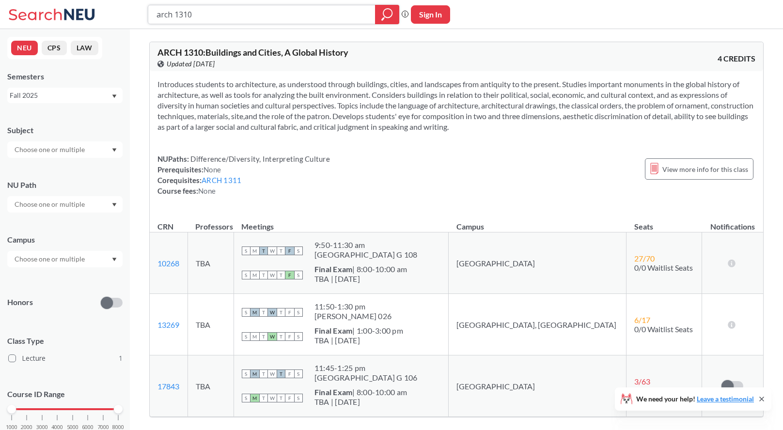
click at [388, 14] on icon "magnifying glass" at bounding box center [388, 15] width 12 height 14
drag, startPoint x: 202, startPoint y: 16, endPoint x: 108, endPoint y: 13, distance: 94.6
click at [108, 13] on div "arch 1310 Phrase search guarantees the exact search appears in the results. Ex.…" at bounding box center [391, 14] width 783 height 29
type input "intb 1203"
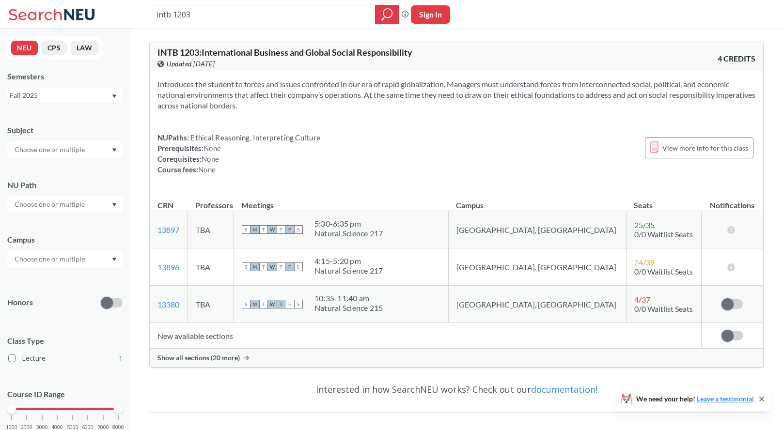
click at [70, 100] on div "Fall 2025" at bounding box center [60, 95] width 101 height 11
click at [83, 148] on div "Summer 1 2025" at bounding box center [68, 150] width 110 height 11
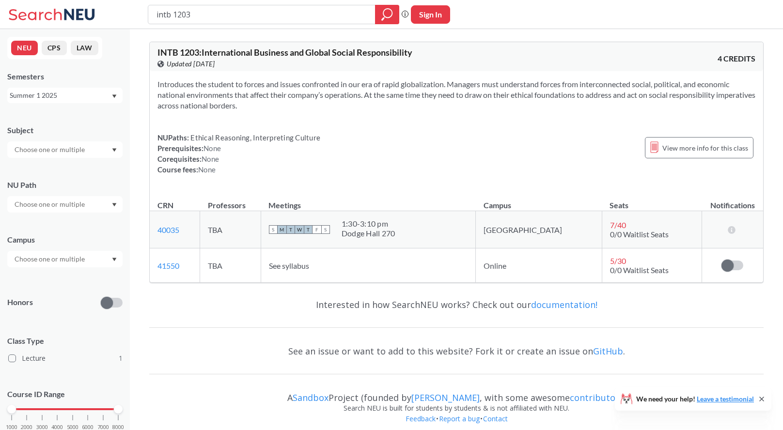
drag, startPoint x: 193, startPoint y: 18, endPoint x: 118, endPoint y: 14, distance: 75.2
click at [118, 14] on div "intb 1203 Phrase search guarantees the exact search appears in the results. Ex.…" at bounding box center [391, 14] width 783 height 29
type input "fina 2201"
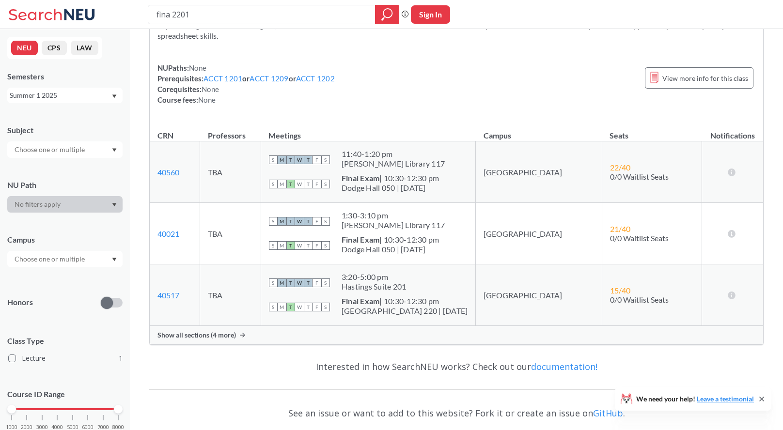
scroll to position [103, 0]
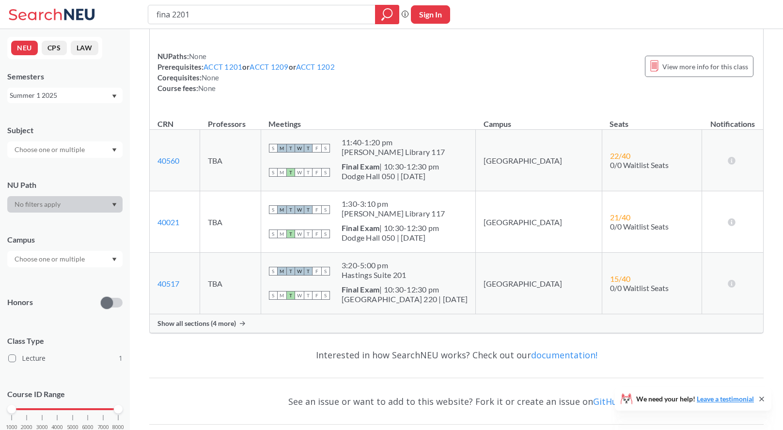
click at [219, 326] on span "Show all sections (4 more)" at bounding box center [197, 323] width 79 height 9
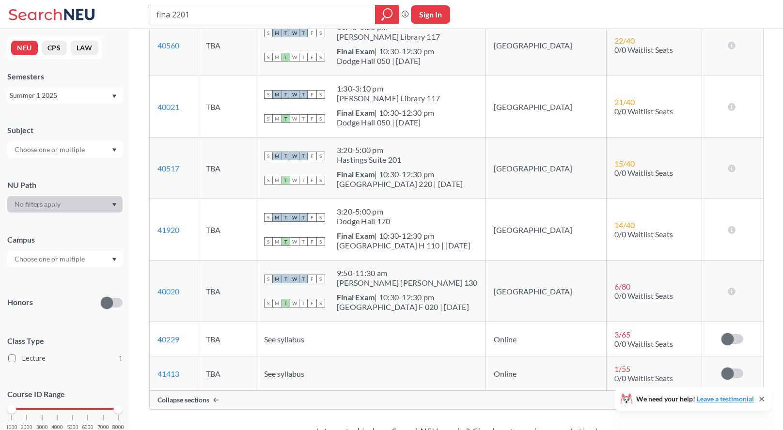
scroll to position [219, 0]
click at [173, 337] on link "40229" at bounding box center [169, 338] width 22 height 9
drag, startPoint x: 201, startPoint y: 15, endPoint x: 136, endPoint y: 11, distance: 64.6
click at [136, 11] on div "fina 2201 Phrase search guarantees the exact search appears in the results. Ex.…" at bounding box center [391, 14] width 783 height 29
type input "orgb 3201"
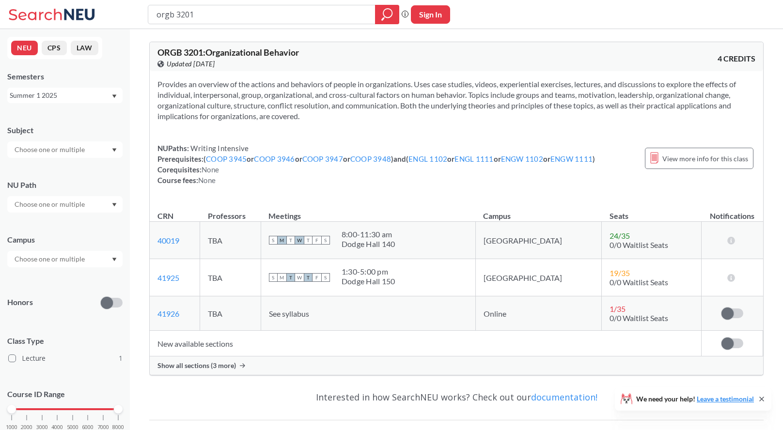
click at [193, 365] on span "Show all sections (3 more)" at bounding box center [197, 366] width 79 height 9
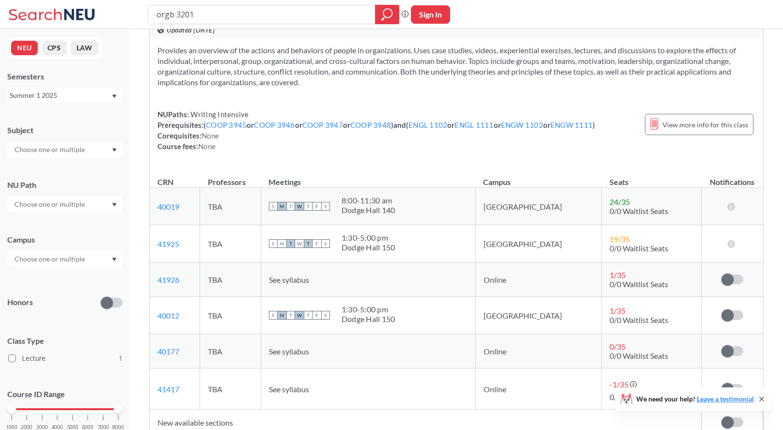
scroll to position [36, 0]
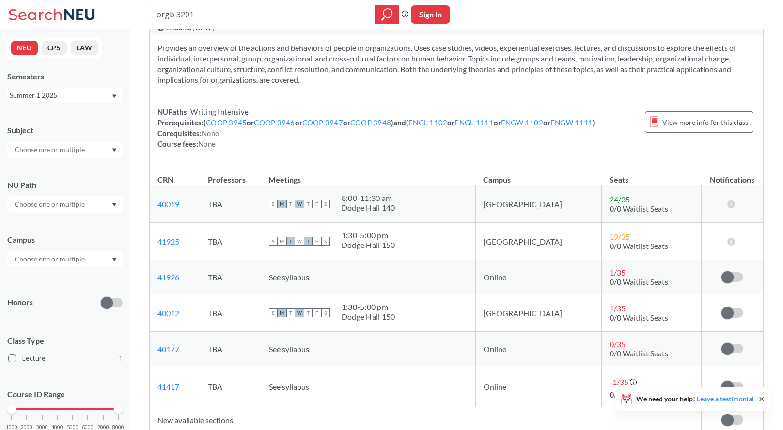
click at [97, 91] on div "Summer 1 2025" at bounding box center [60, 95] width 101 height 11
click at [75, 143] on div "Summer 2 2025" at bounding box center [68, 143] width 110 height 11
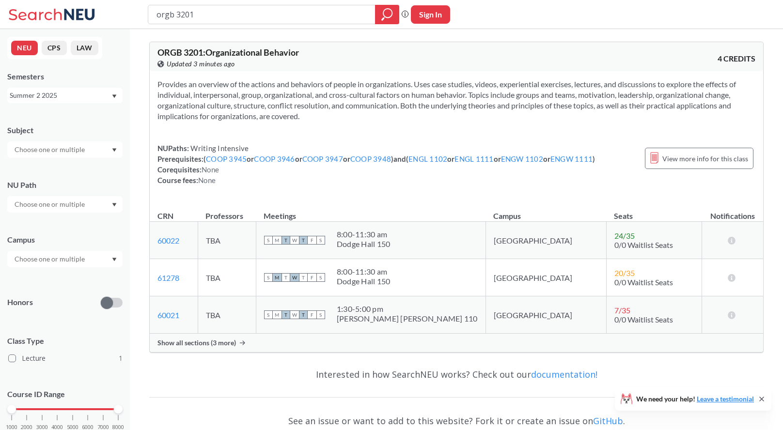
click at [206, 346] on span "Show all sections (3 more)" at bounding box center [197, 343] width 79 height 9
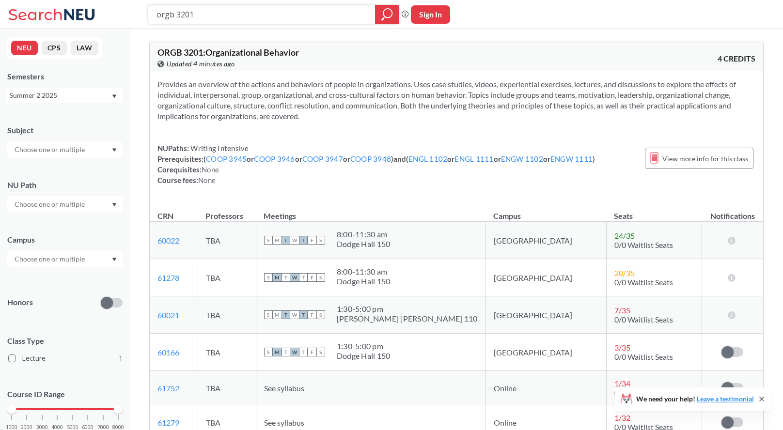
drag, startPoint x: 203, startPoint y: 15, endPoint x: 123, endPoint y: 13, distance: 80.0
click at [123, 13] on div "orgb 3201 Phrase search guarantees the exact search appears in the results. Ex.…" at bounding box center [391, 14] width 783 height 29
type input "strt 4501"
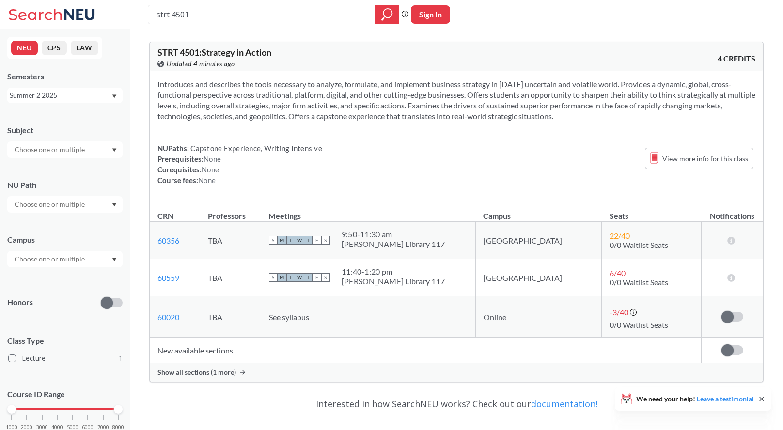
click at [189, 371] on span "Show all sections (1 more)" at bounding box center [197, 372] width 79 height 9
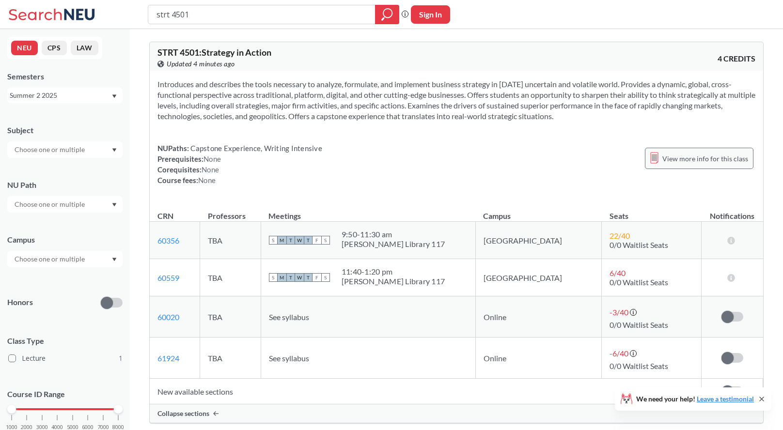
click at [681, 153] on span "View more info for this class" at bounding box center [706, 159] width 86 height 12
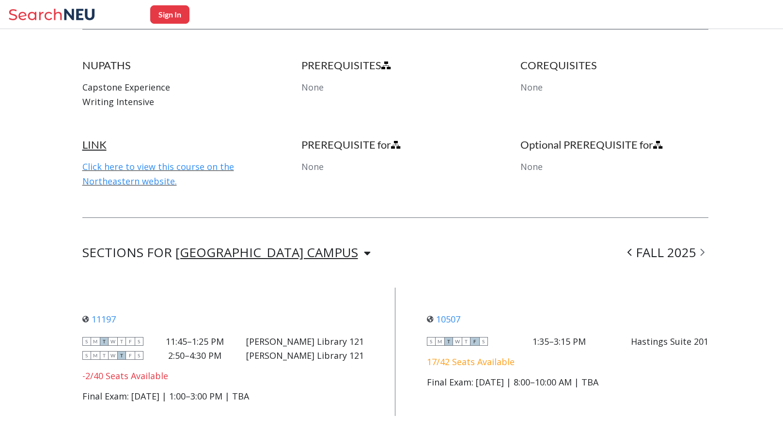
scroll to position [538, 0]
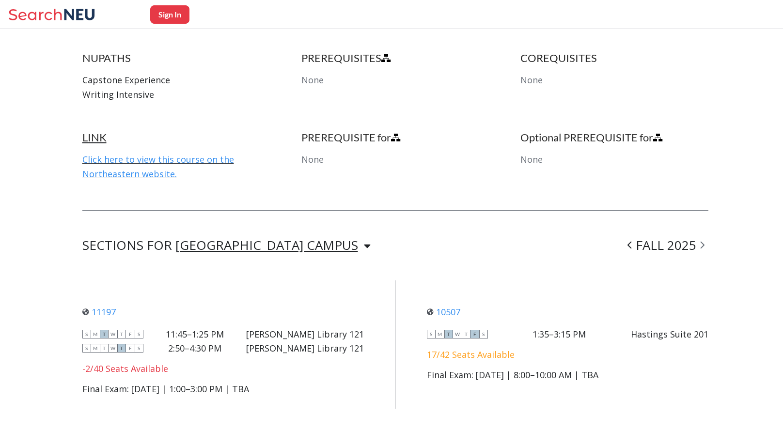
click at [156, 165] on div "LINK Click here to view this course on the Northeastern website." at bounding box center [176, 156] width 188 height 50
click at [156, 156] on link "Click here to view this course on the Northeastern website." at bounding box center [158, 167] width 152 height 26
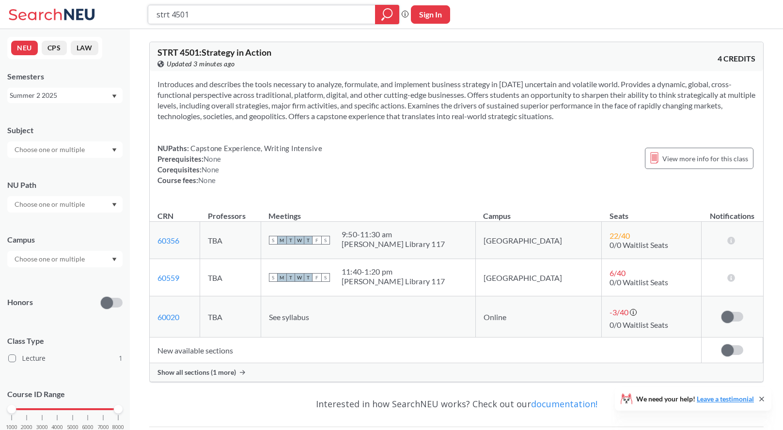
drag, startPoint x: 200, startPoint y: 16, endPoint x: 78, endPoint y: 0, distance: 123.7
click at [78, 0] on div "strt 4501 Phrase search guarantees the exact search appears in the results. Ex.…" at bounding box center [391, 14] width 783 height 29
type input "busn 1103"
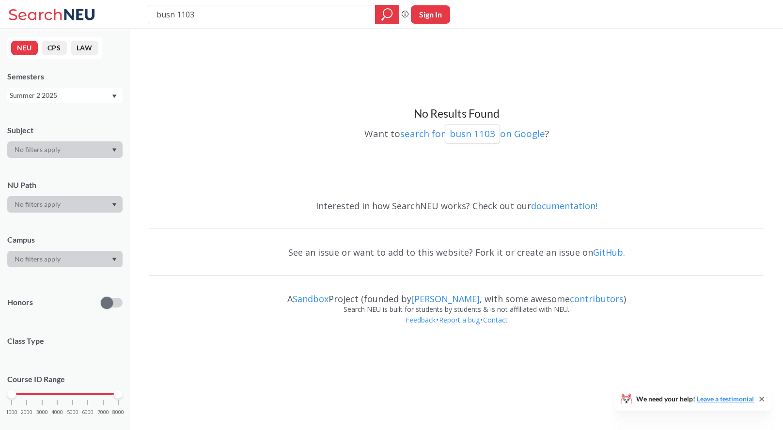
click at [51, 93] on div "Summer 2 2025" at bounding box center [60, 95] width 101 height 11
click at [75, 112] on div "Fall 2025" at bounding box center [68, 117] width 110 height 11
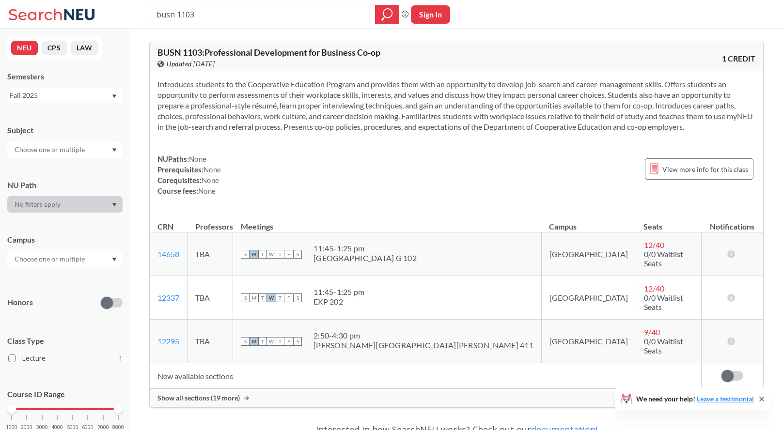
click at [194, 394] on span "Show all sections (19 more)" at bounding box center [199, 398] width 82 height 9
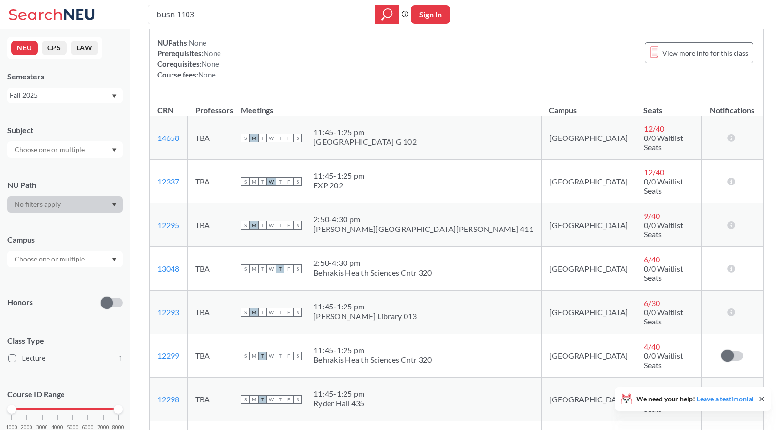
scroll to position [115, 0]
